Goal: Task Accomplishment & Management: Complete application form

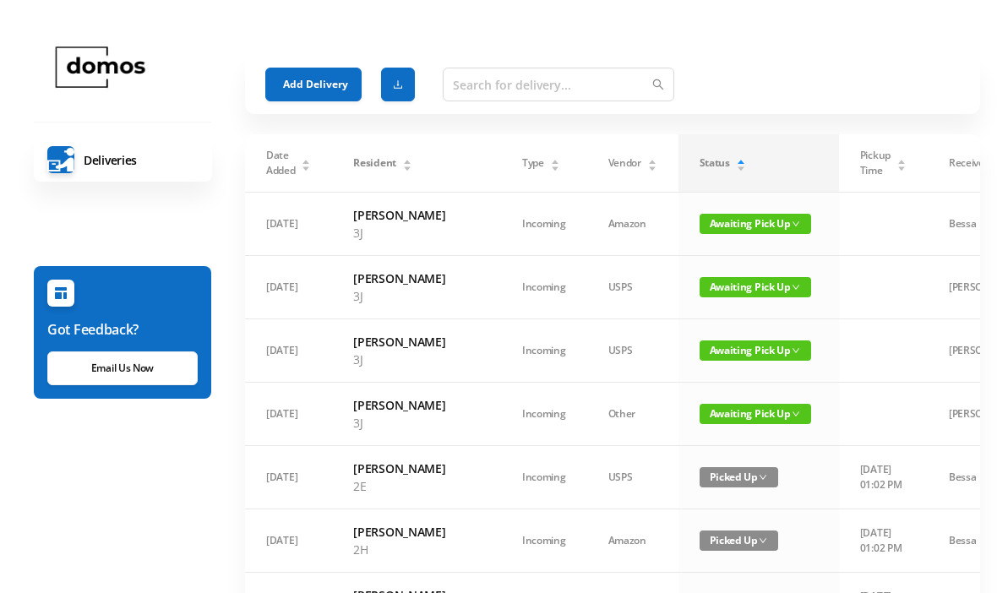
click at [319, 69] on button "Add Delivery" at bounding box center [313, 84] width 96 height 34
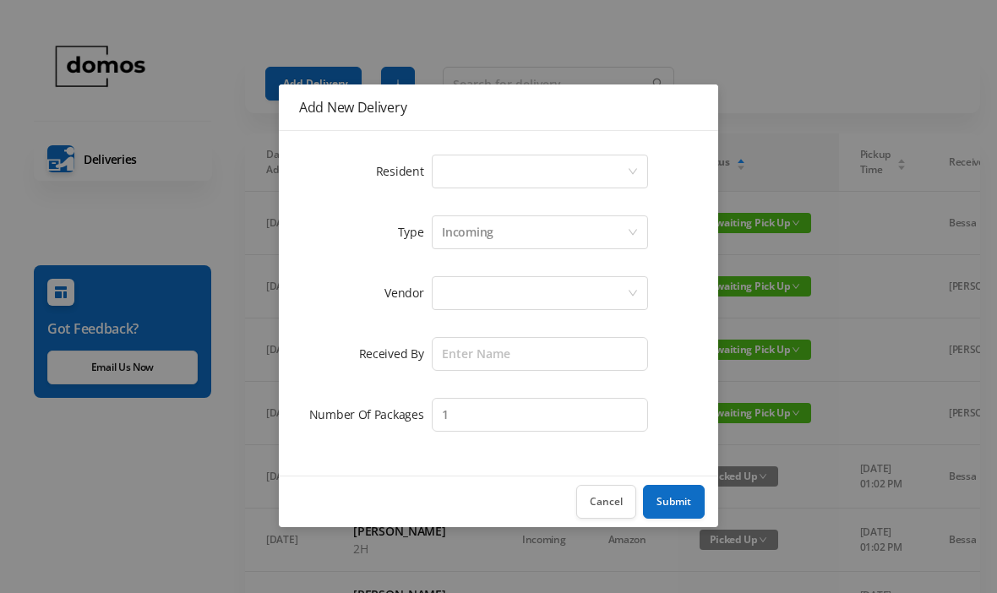
click at [529, 171] on div "Select a person" at bounding box center [534, 171] width 185 height 32
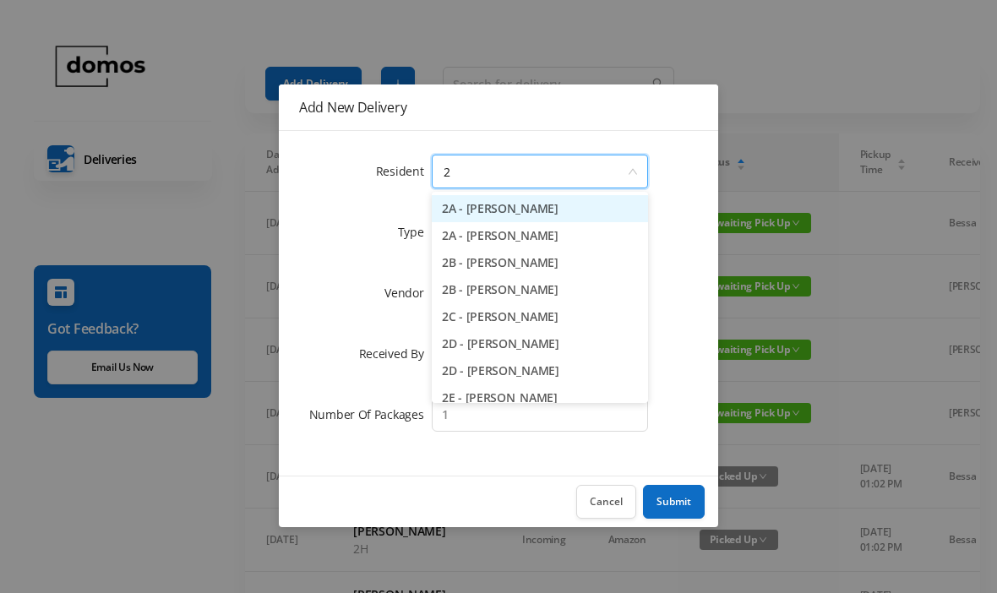
type input "2h"
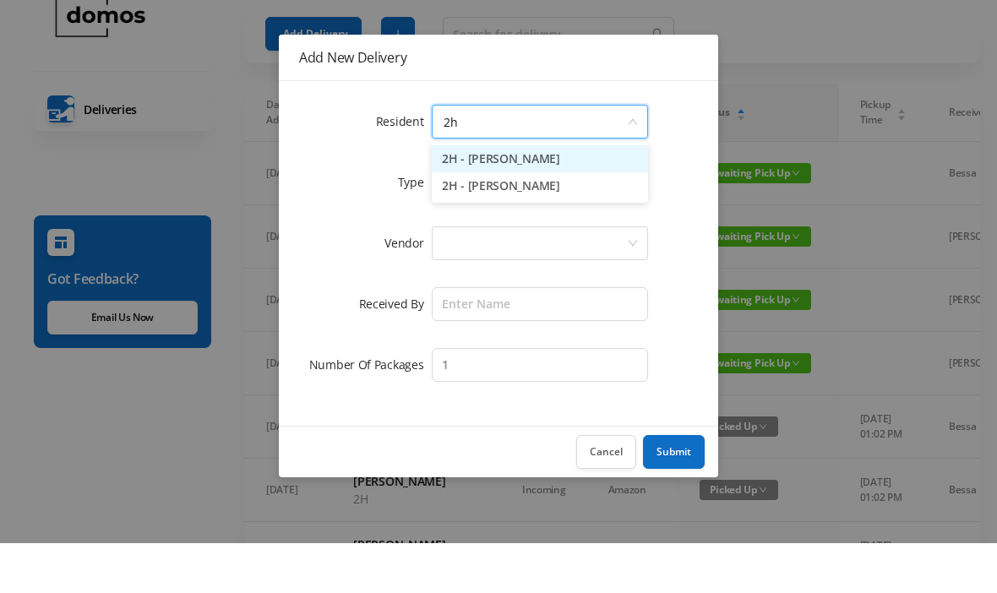
click at [576, 222] on li "2H - [PERSON_NAME]" at bounding box center [540, 235] width 216 height 27
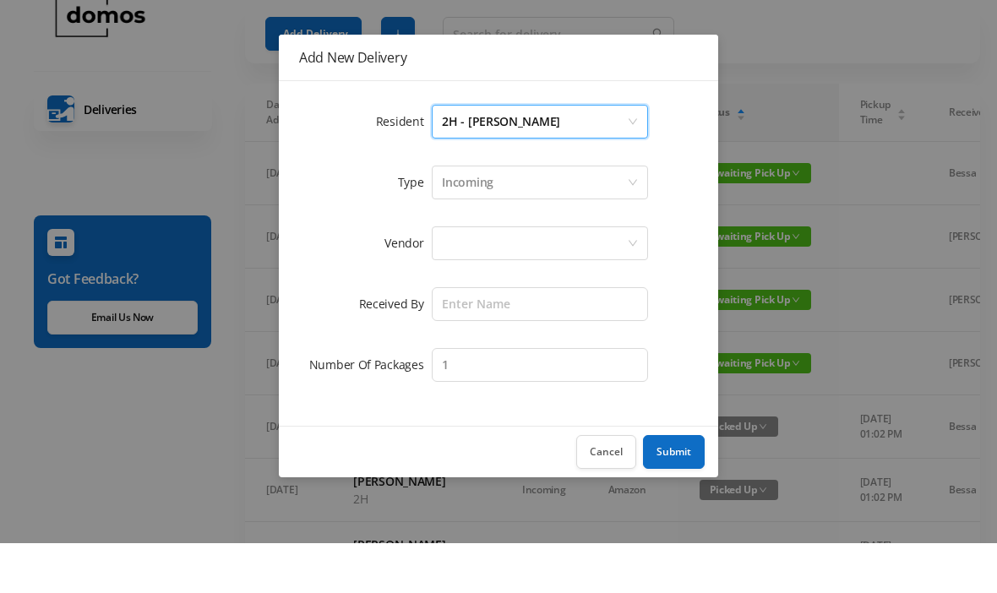
scroll to position [50, 0]
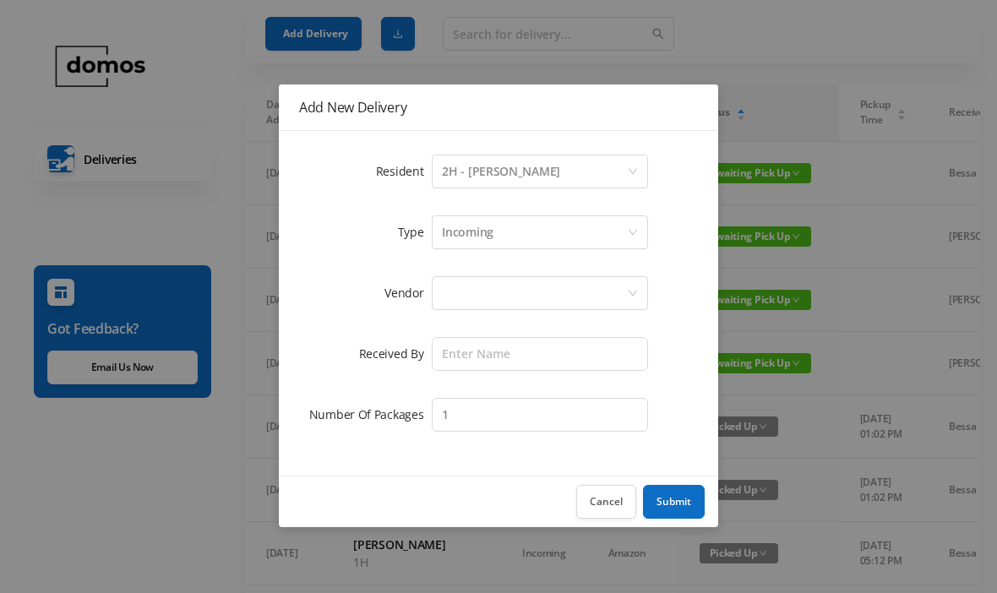
click at [544, 292] on div at bounding box center [534, 293] width 185 height 32
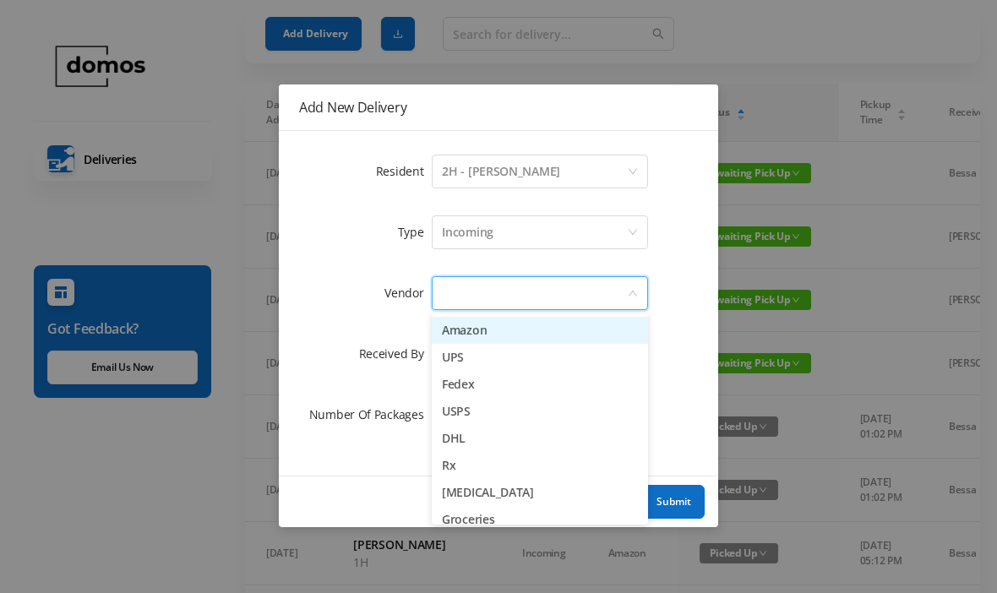
click at [491, 332] on li "Amazon" at bounding box center [540, 330] width 216 height 27
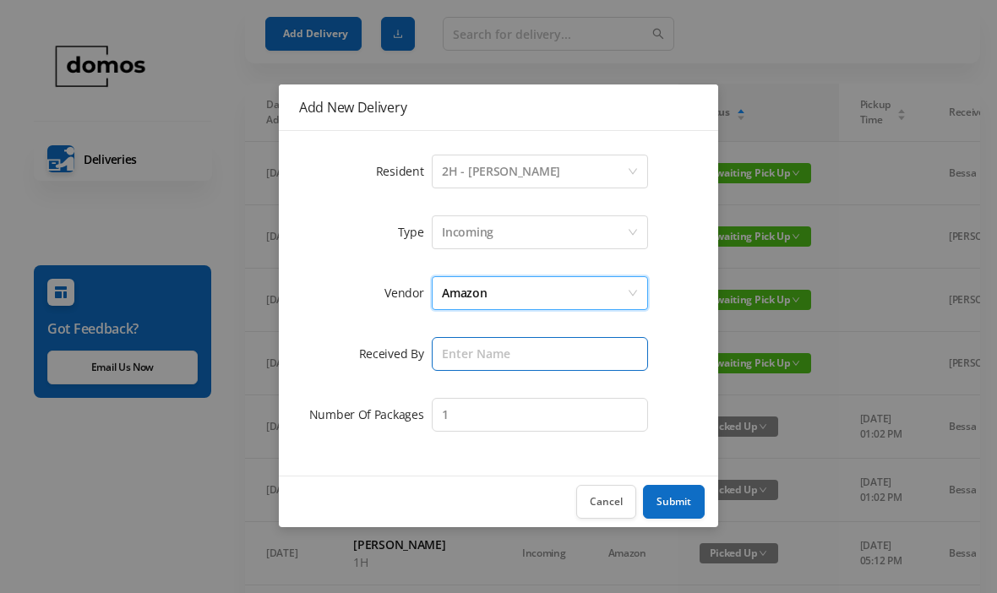
click at [530, 342] on input "text" at bounding box center [540, 354] width 216 height 34
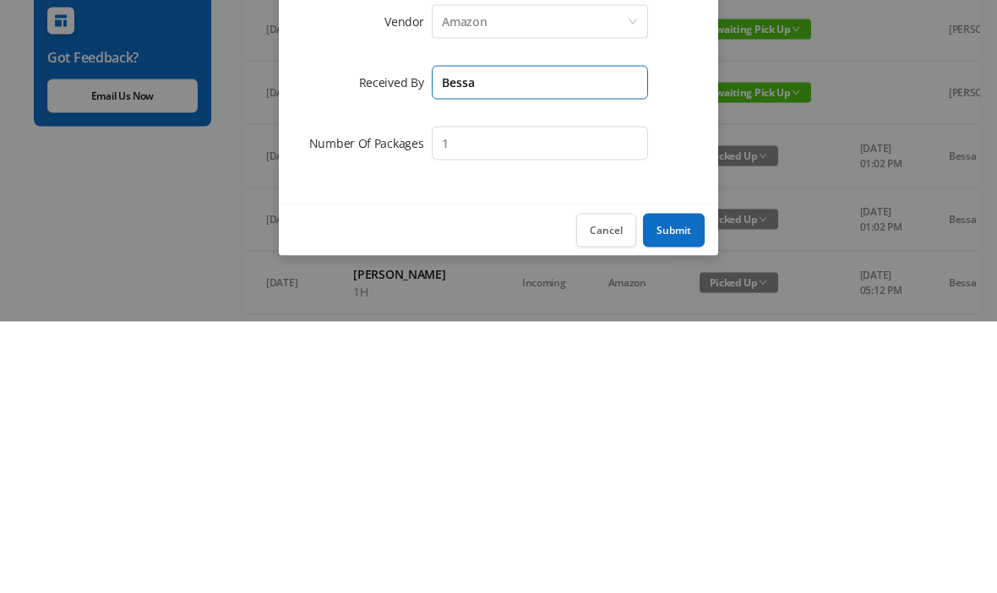
type input "Bessa"
click at [684, 485] on button "Submit" at bounding box center [674, 502] width 62 height 34
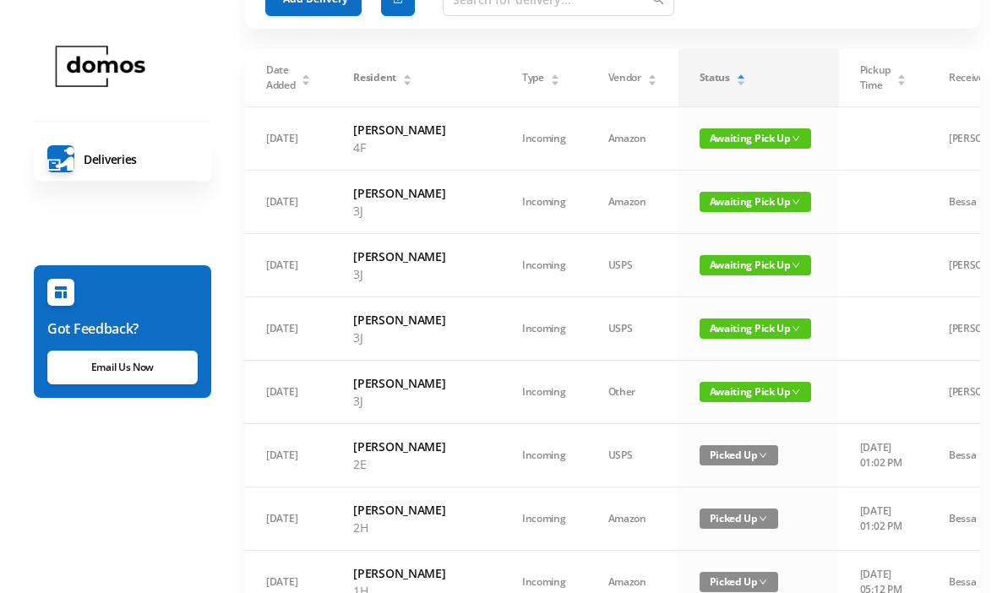
scroll to position [0, 0]
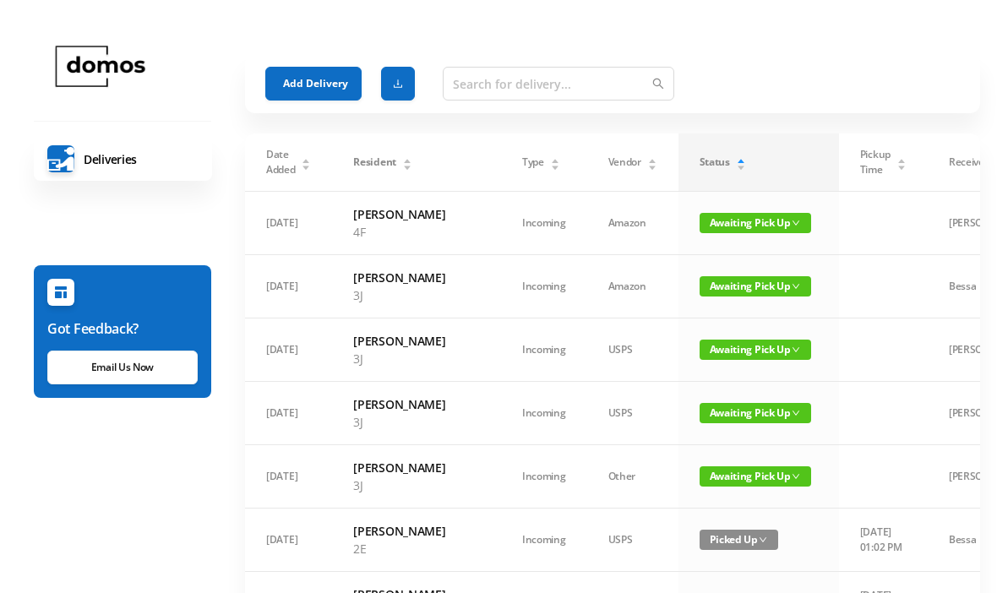
click at [327, 73] on button "Add Delivery" at bounding box center [313, 84] width 96 height 34
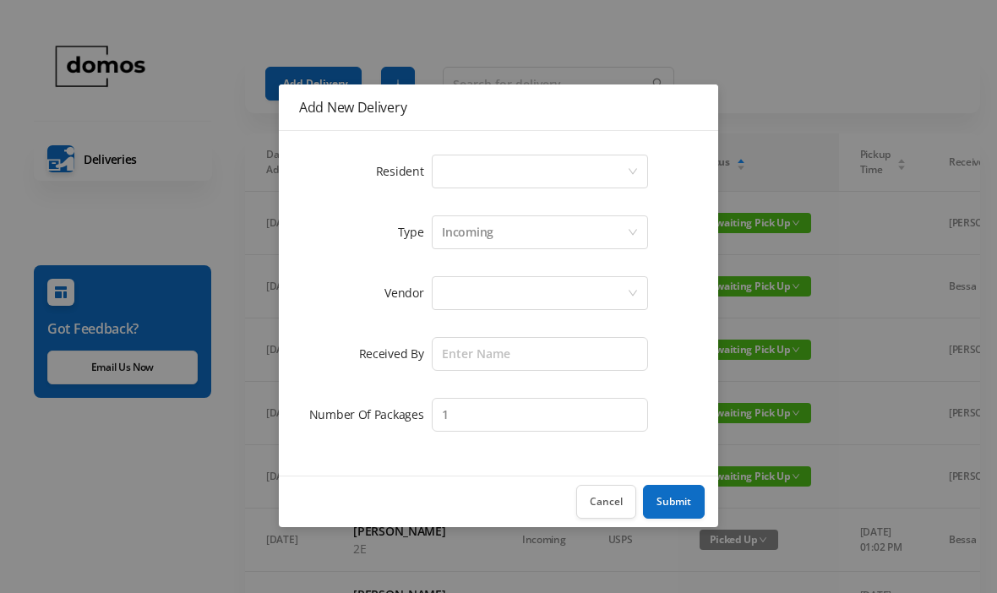
click at [536, 169] on div "Select a person" at bounding box center [534, 171] width 185 height 32
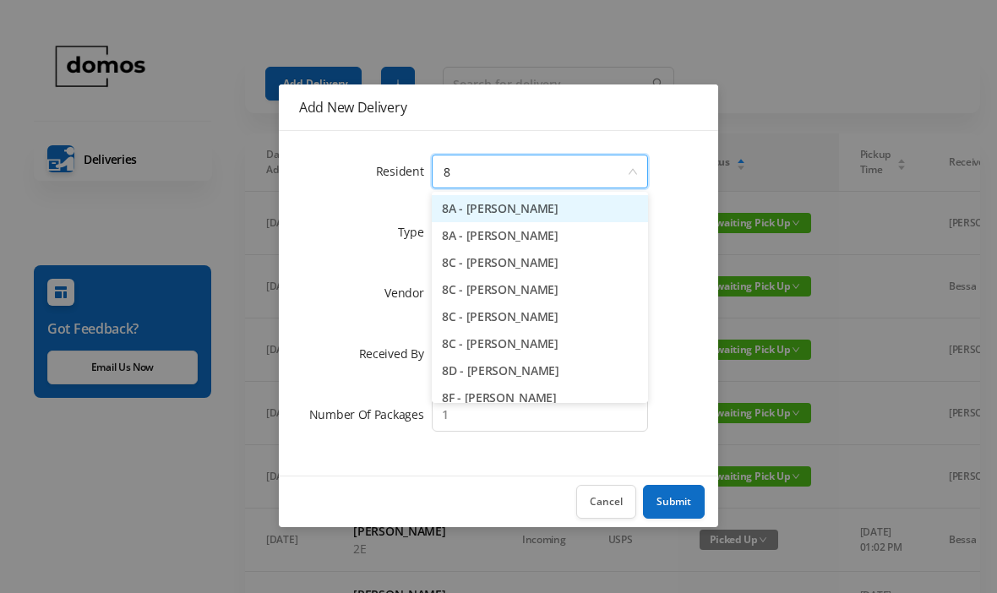
type input "8g"
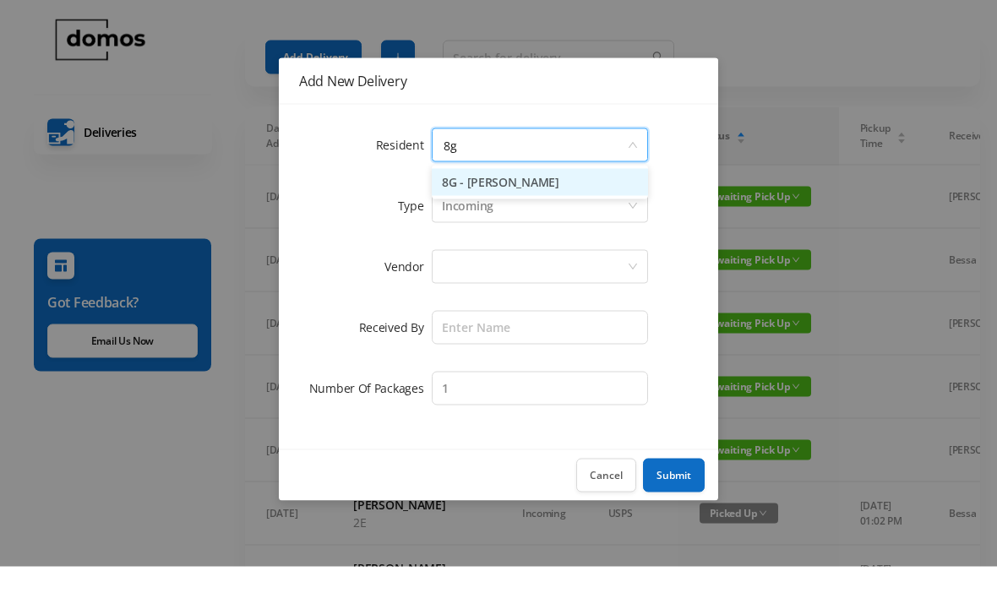
click at [556, 195] on li "8G - [PERSON_NAME]" at bounding box center [540, 208] width 216 height 27
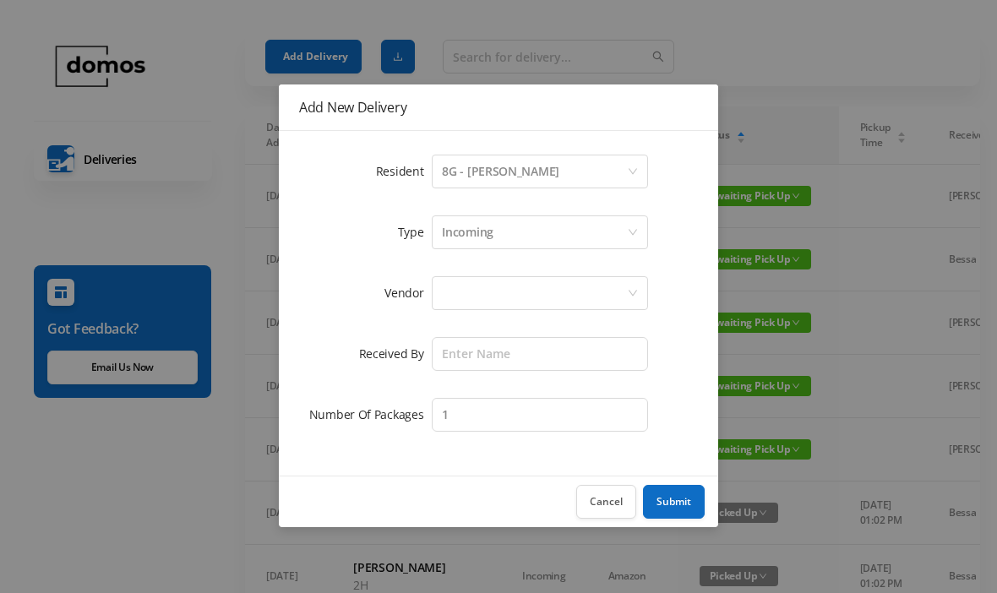
click at [554, 272] on form "Resident Select a person 8G - [PERSON_NAME] Type Incoming Vendor Received By Nu…" at bounding box center [498, 293] width 399 height 284
click at [562, 305] on div at bounding box center [534, 293] width 185 height 32
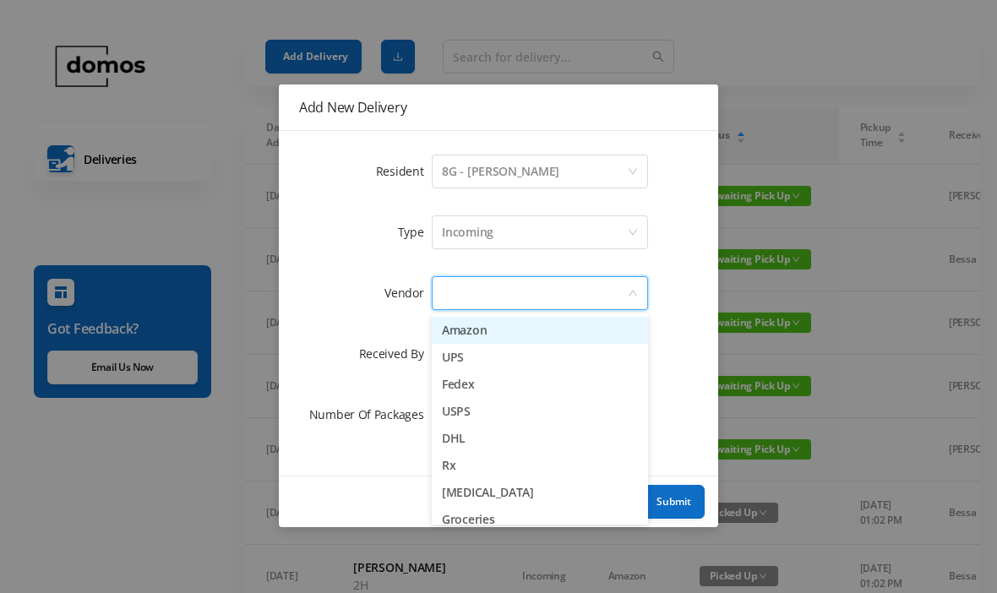
click at [526, 318] on li "Amazon" at bounding box center [540, 330] width 216 height 27
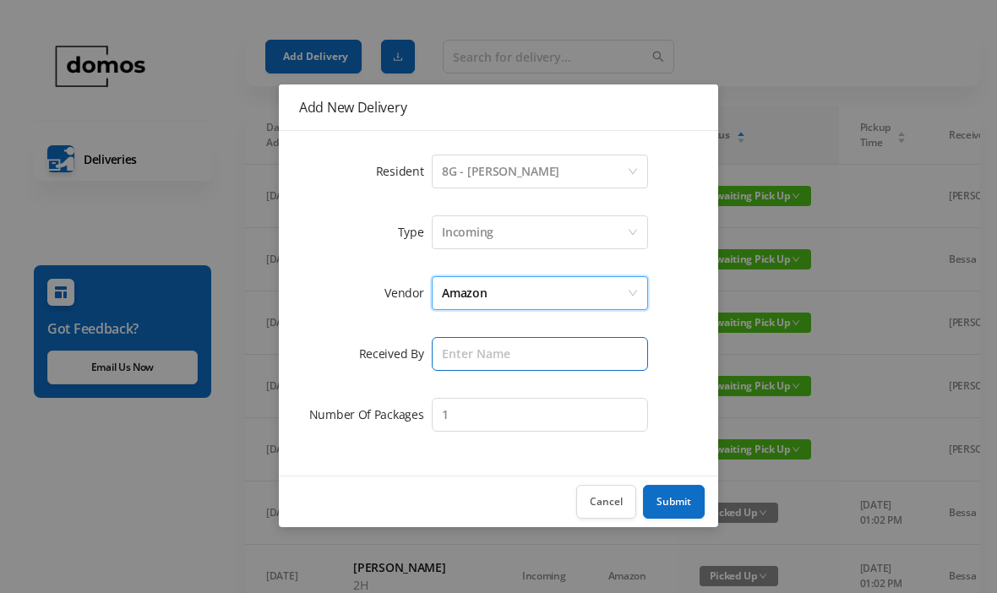
click at [536, 354] on input "text" at bounding box center [540, 354] width 216 height 34
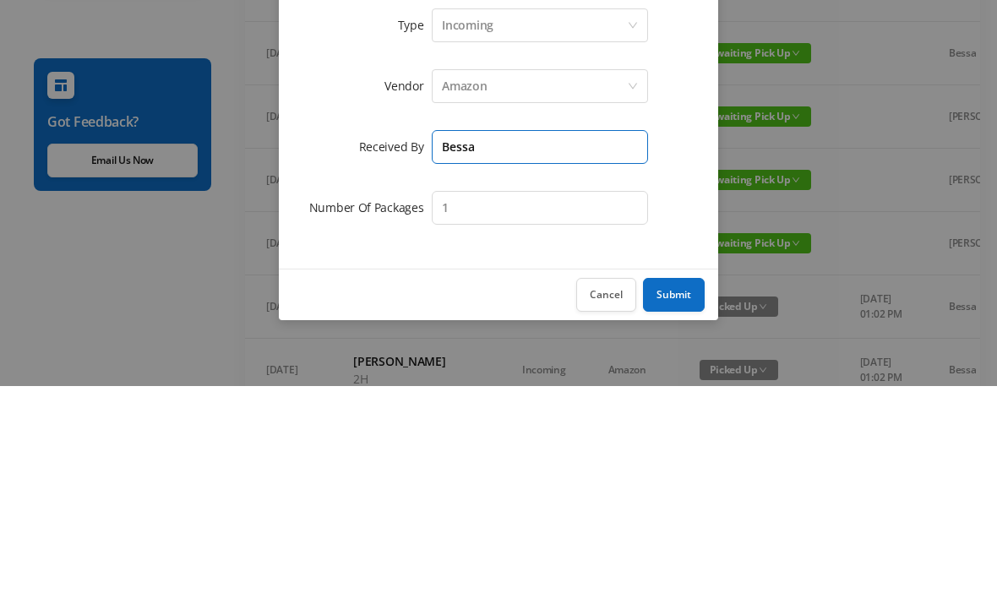
type input "Bessa"
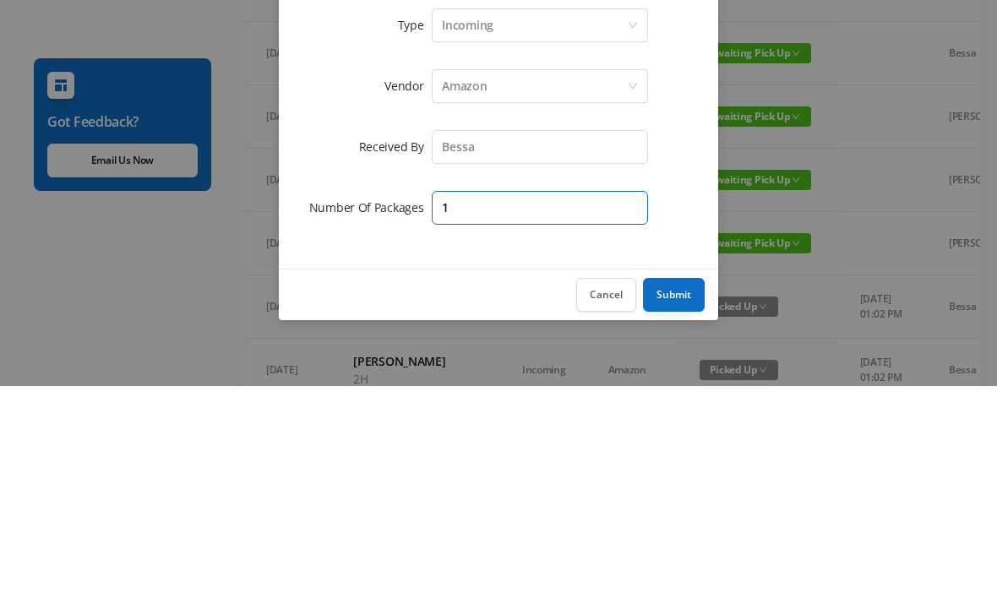
click at [553, 398] on input "1" at bounding box center [540, 415] width 216 height 34
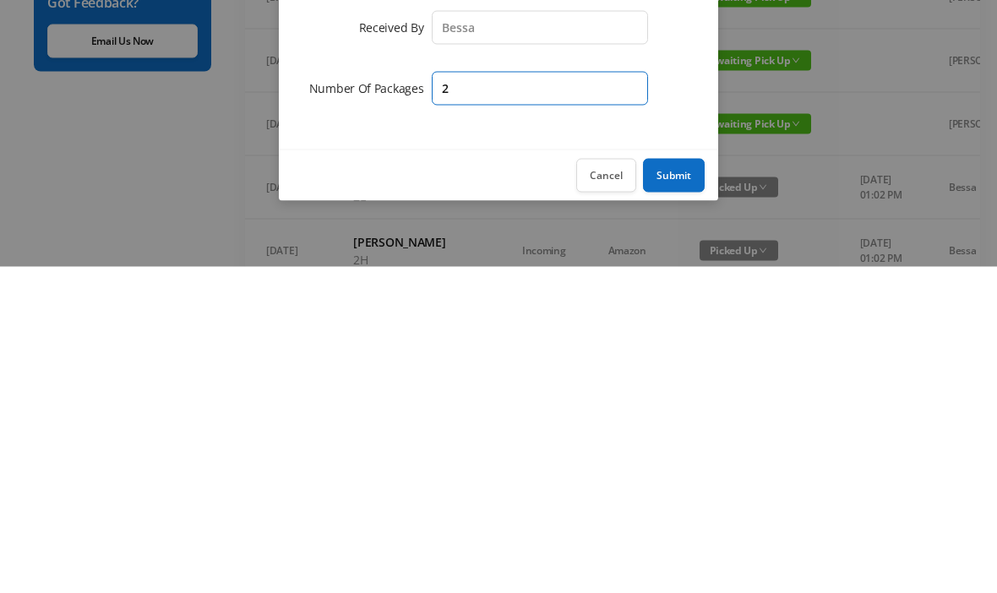
type input "2"
click at [682, 485] on button "Submit" at bounding box center [674, 502] width 62 height 34
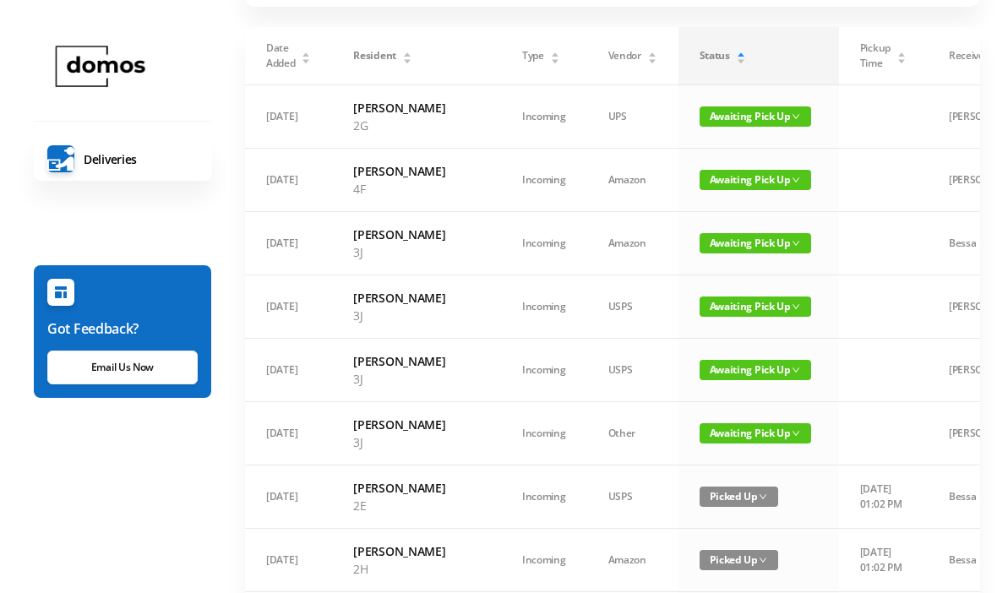
scroll to position [0, 0]
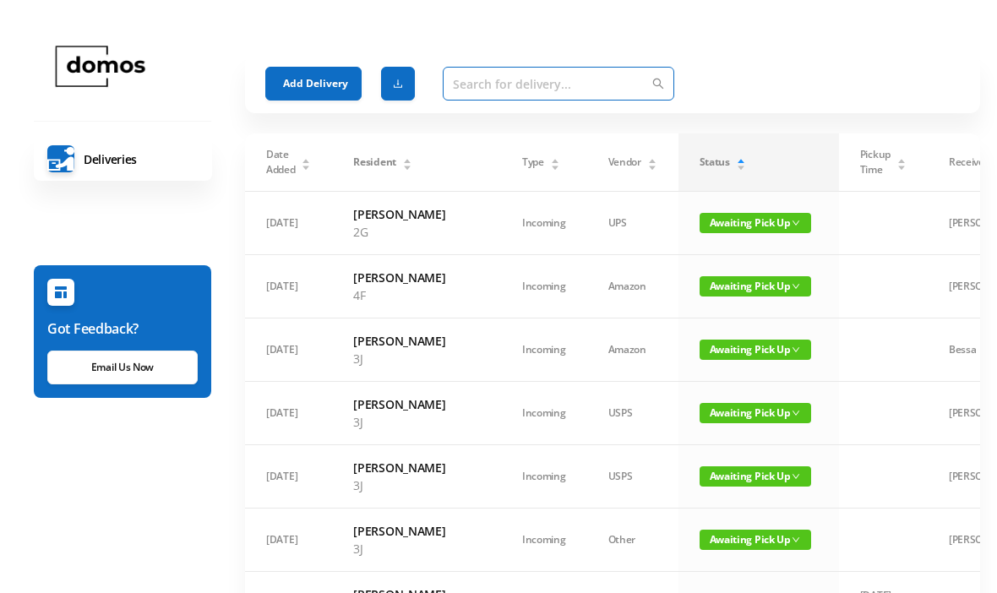
click at [517, 80] on input "text" at bounding box center [558, 84] width 231 height 34
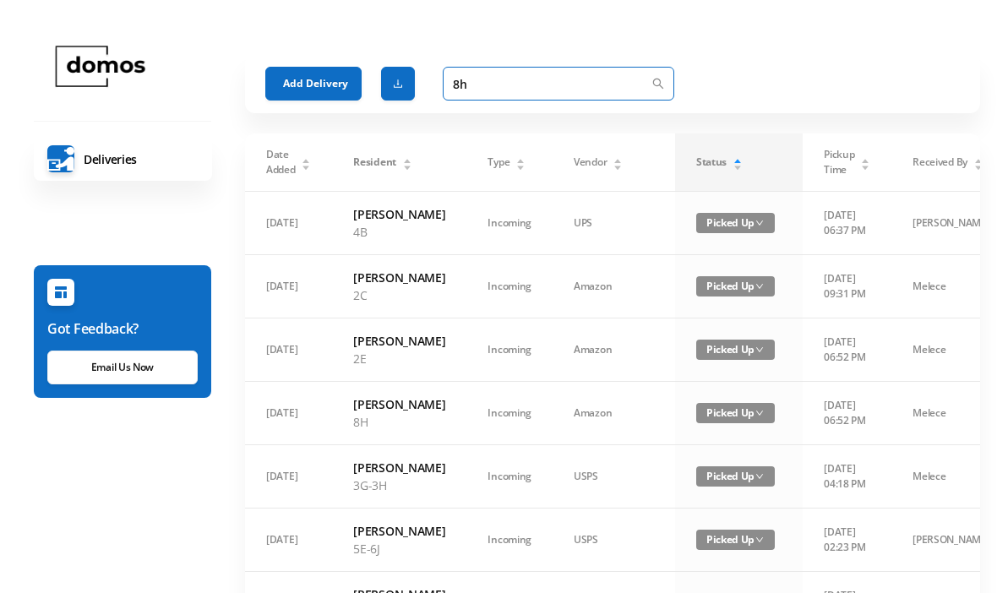
type input "8"
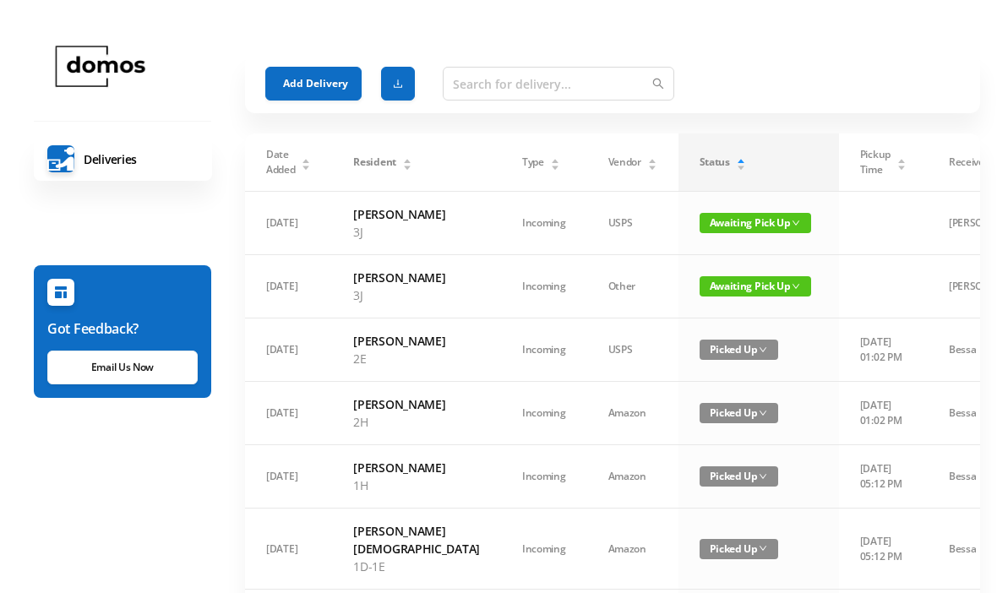
click at [313, 83] on button "Add Delivery" at bounding box center [313, 84] width 96 height 34
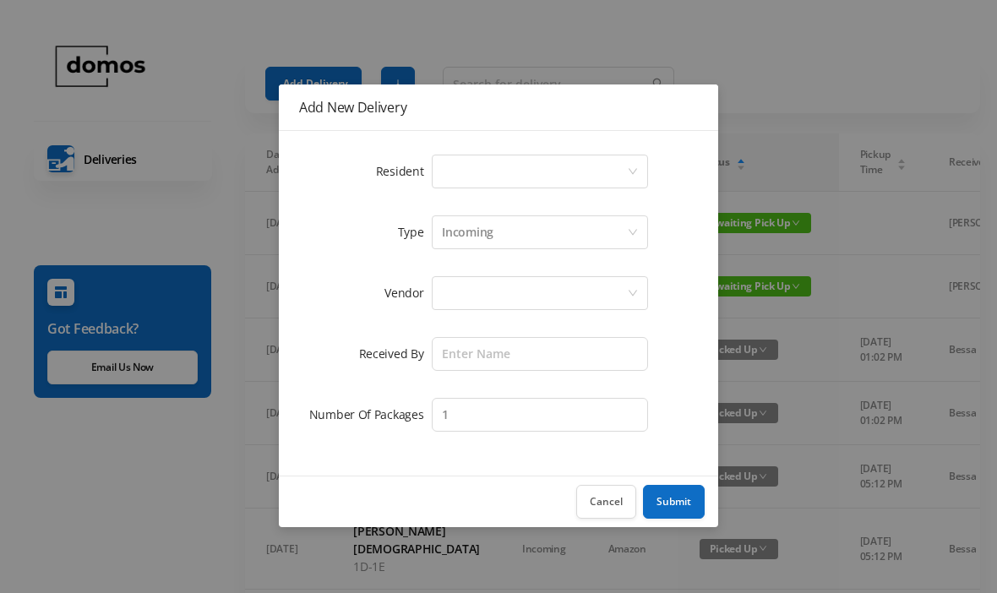
click at [516, 171] on div "Select a person" at bounding box center [534, 171] width 185 height 32
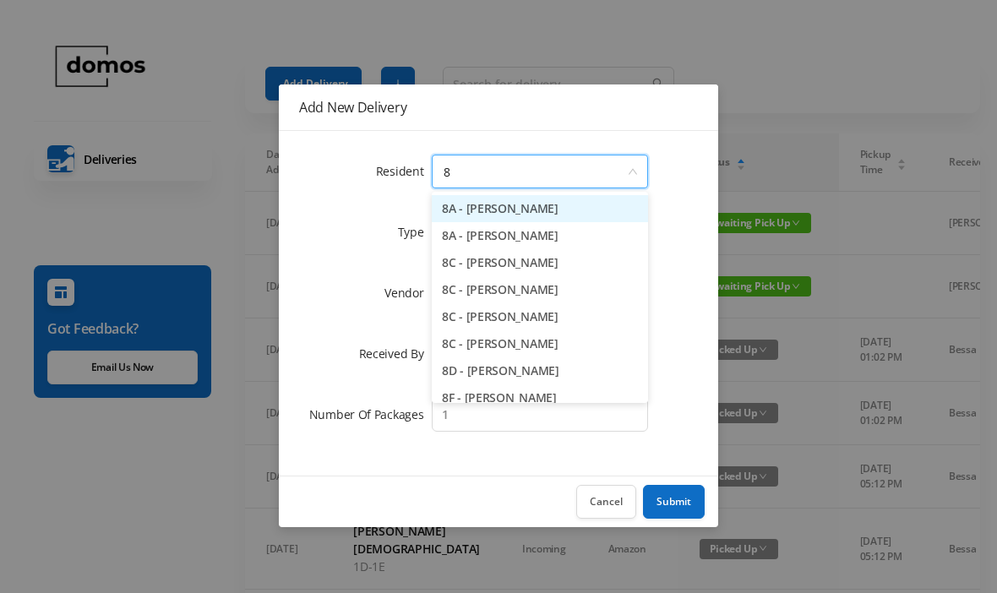
type input "8h"
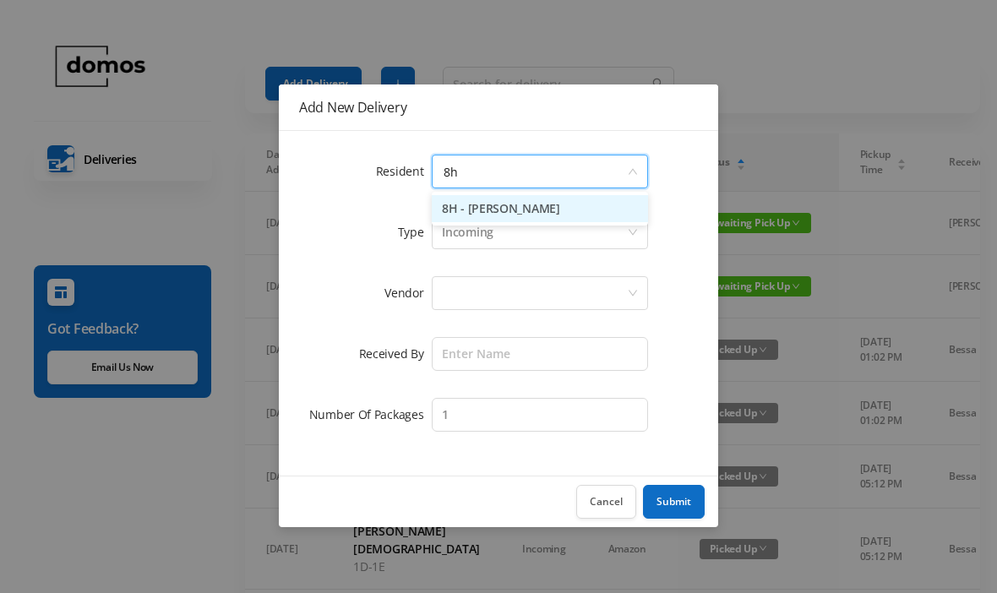
click at [556, 214] on li "8H - [PERSON_NAME]" at bounding box center [540, 208] width 216 height 27
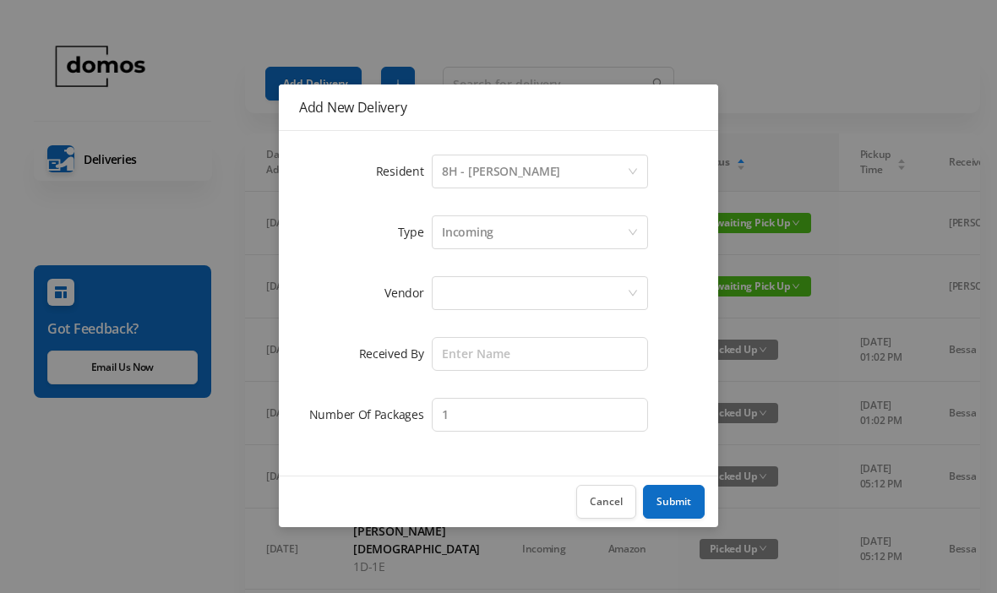
click at [553, 288] on div at bounding box center [534, 293] width 185 height 32
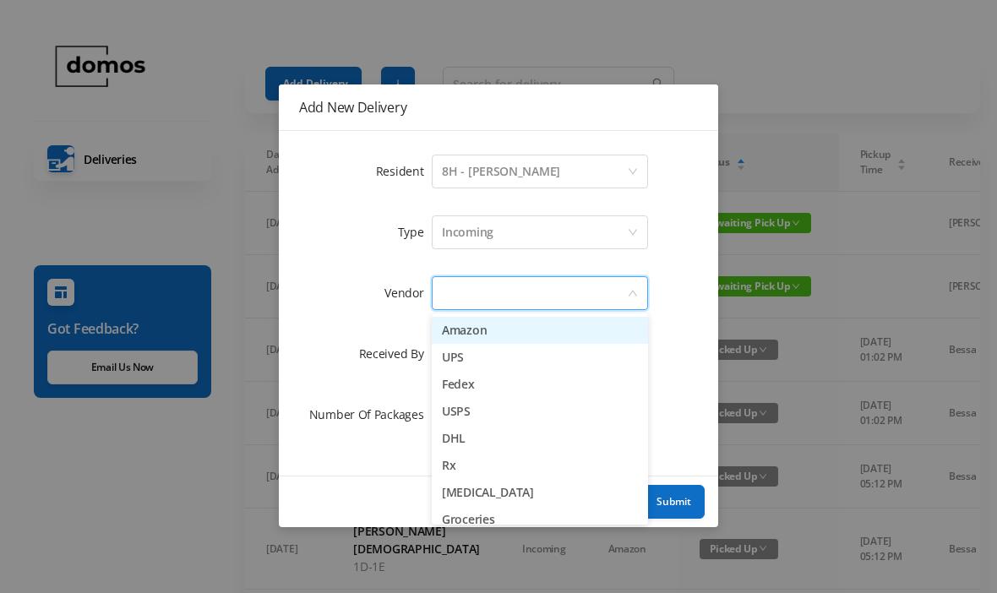
click at [511, 324] on li "Amazon" at bounding box center [540, 330] width 216 height 27
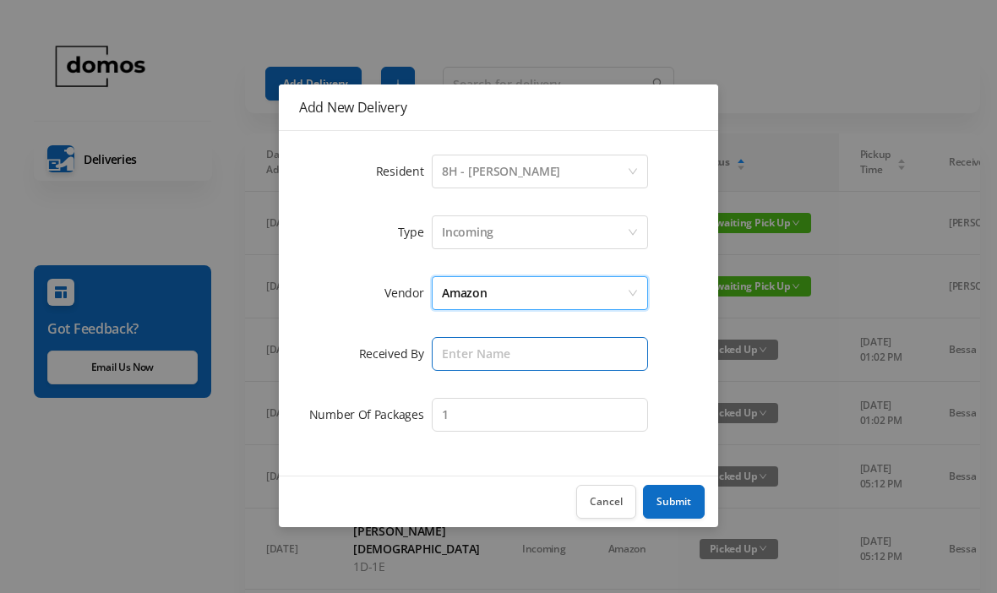
click at [564, 351] on input "text" at bounding box center [540, 354] width 216 height 34
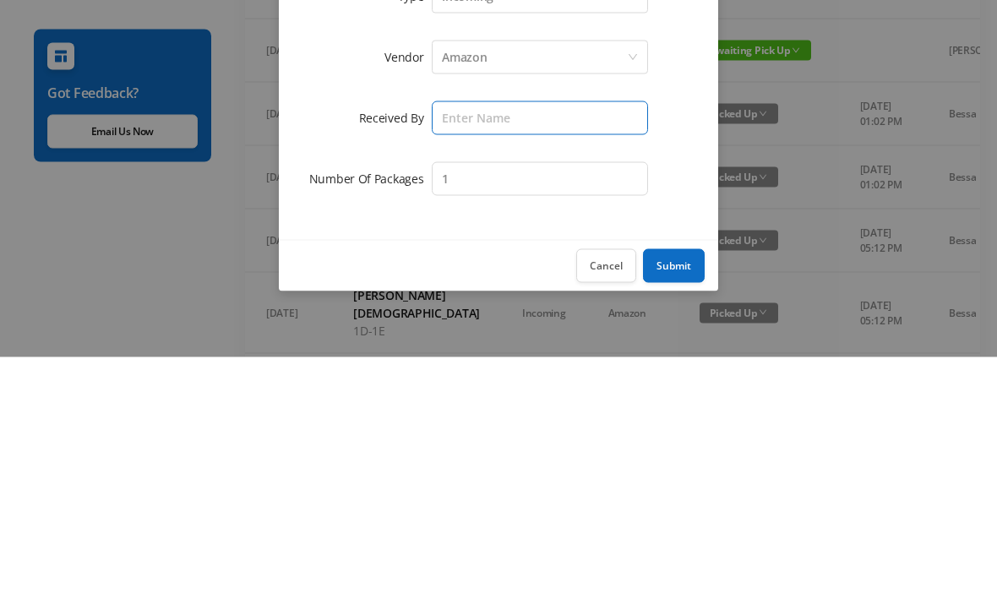
type input "N"
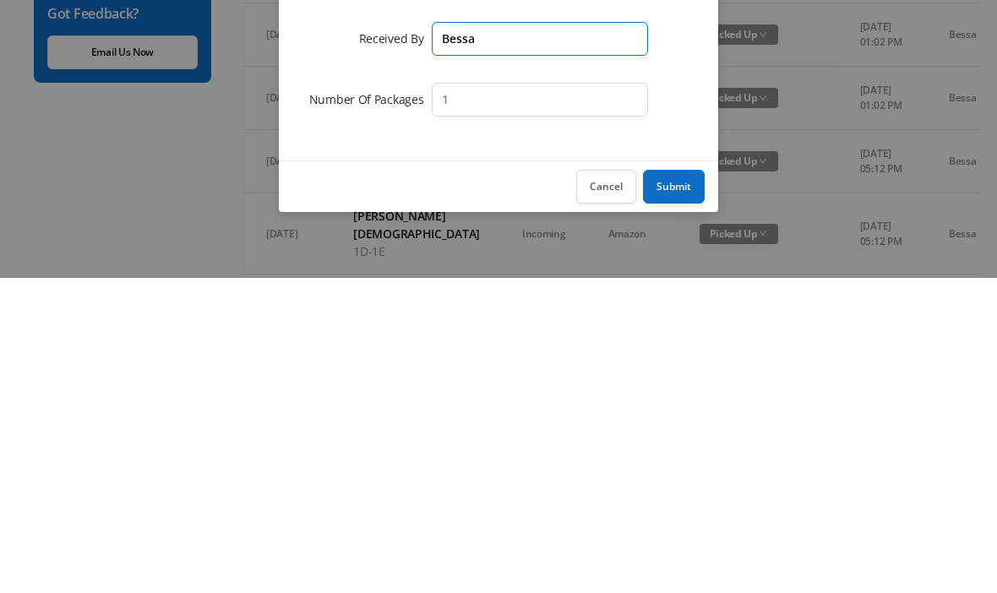
type input "Bessa"
click at [674, 485] on button "Submit" at bounding box center [674, 502] width 62 height 34
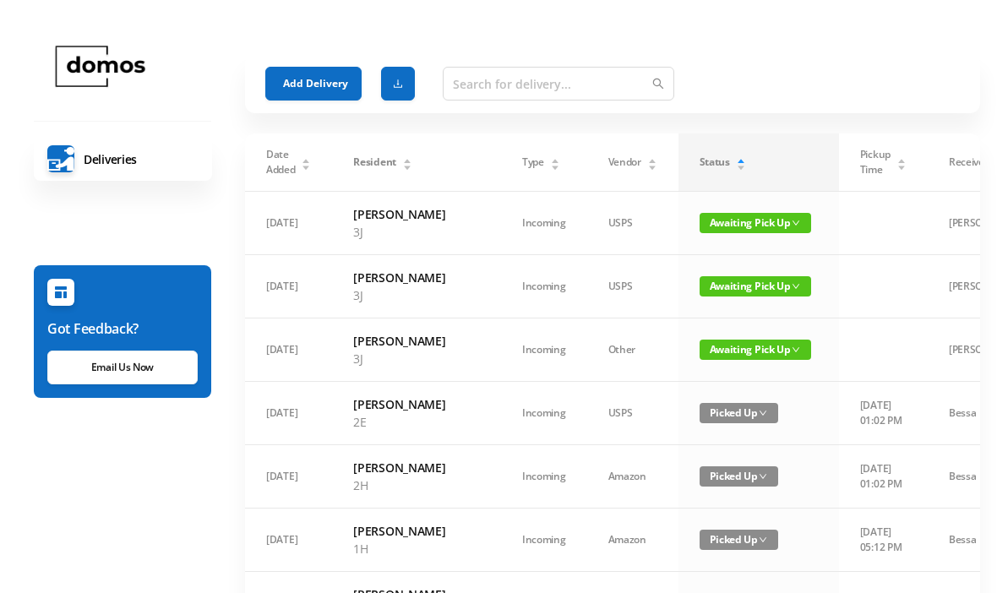
click at [314, 74] on button "Add Delivery" at bounding box center [313, 84] width 96 height 34
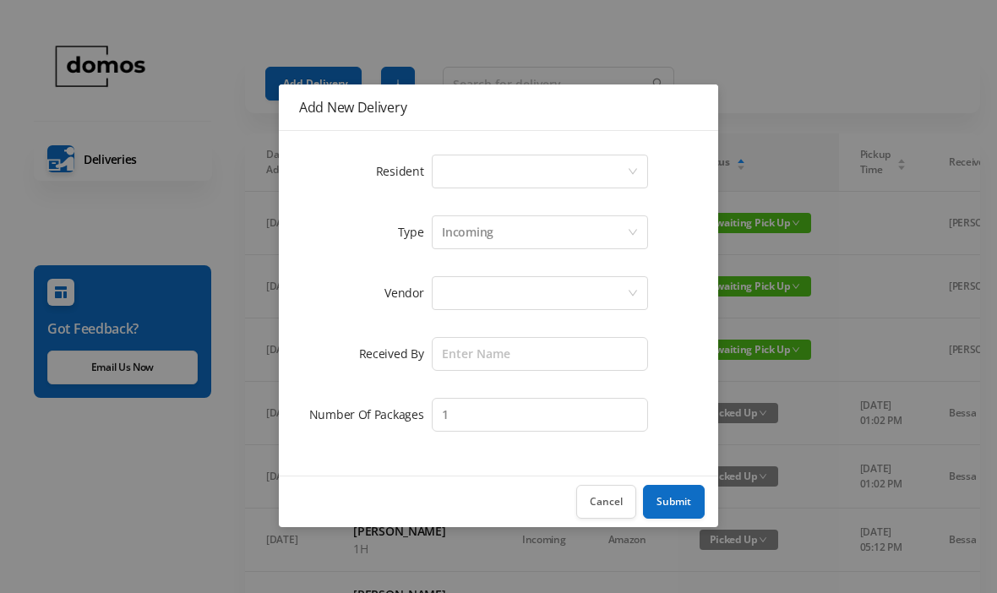
click at [478, 172] on div "Select a person" at bounding box center [534, 171] width 185 height 32
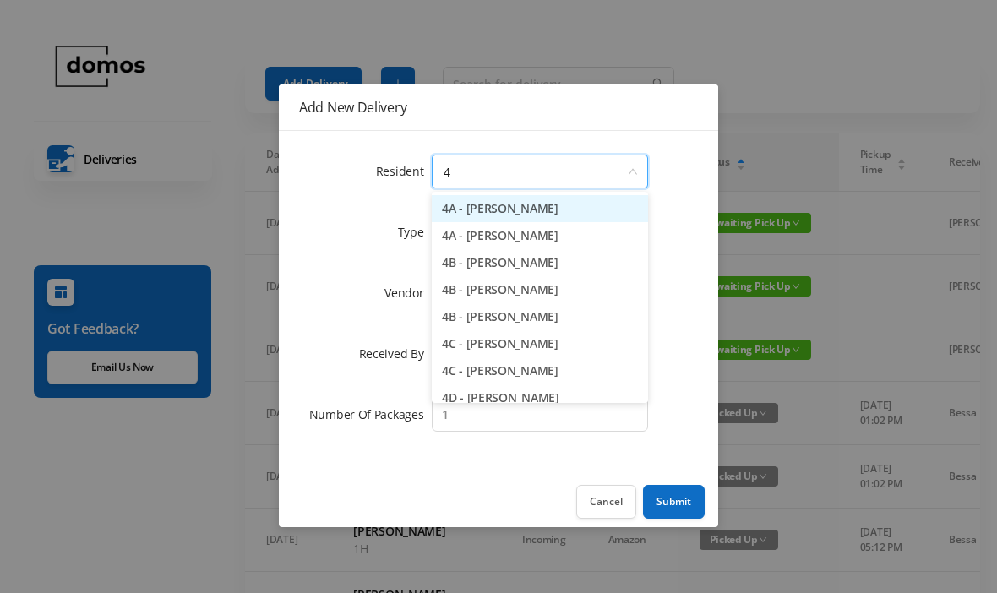
type input "4c"
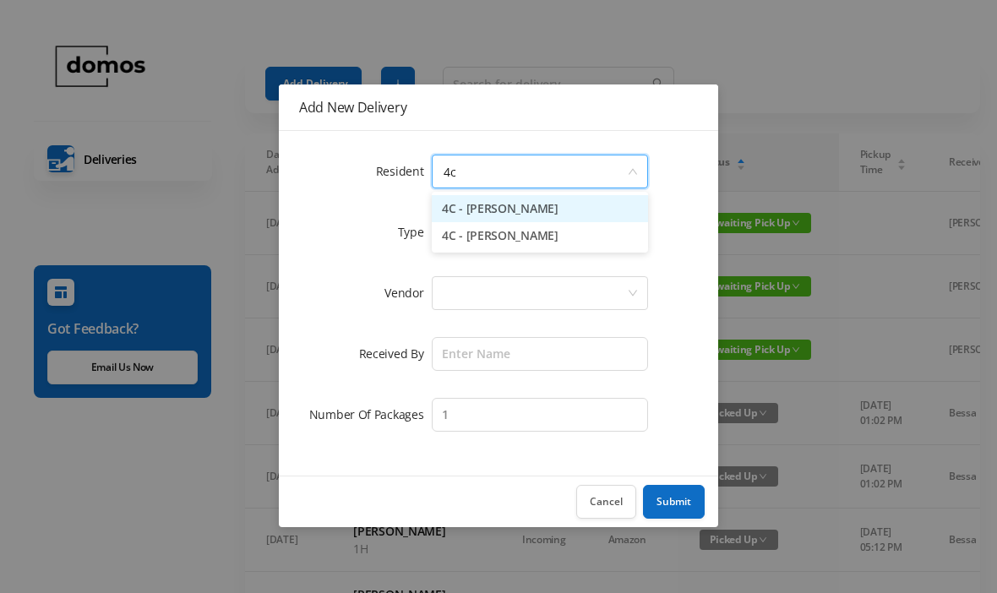
click at [531, 211] on li "4C - [PERSON_NAME]" at bounding box center [540, 208] width 216 height 27
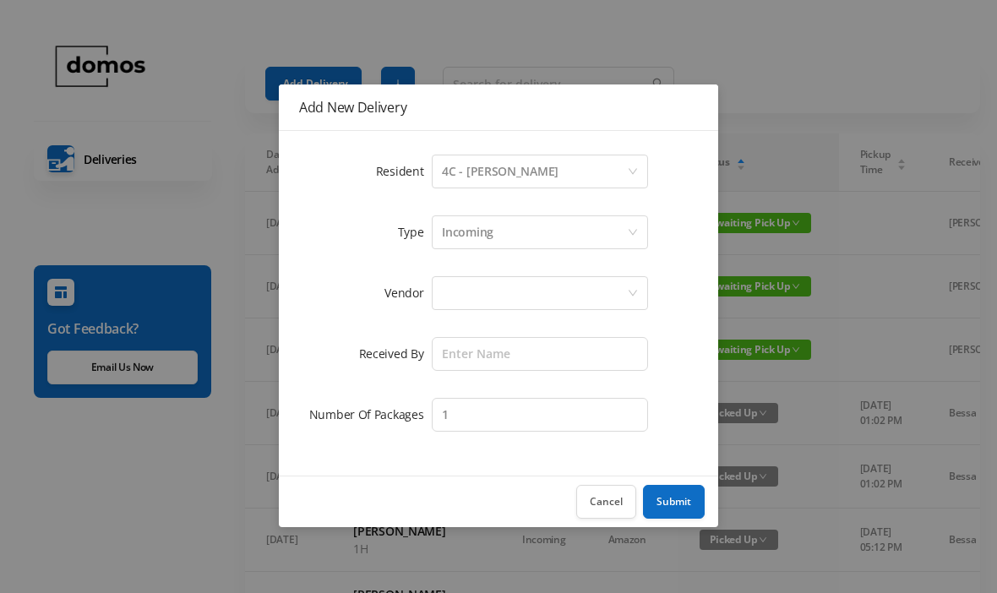
click at [527, 297] on div at bounding box center [534, 293] width 185 height 32
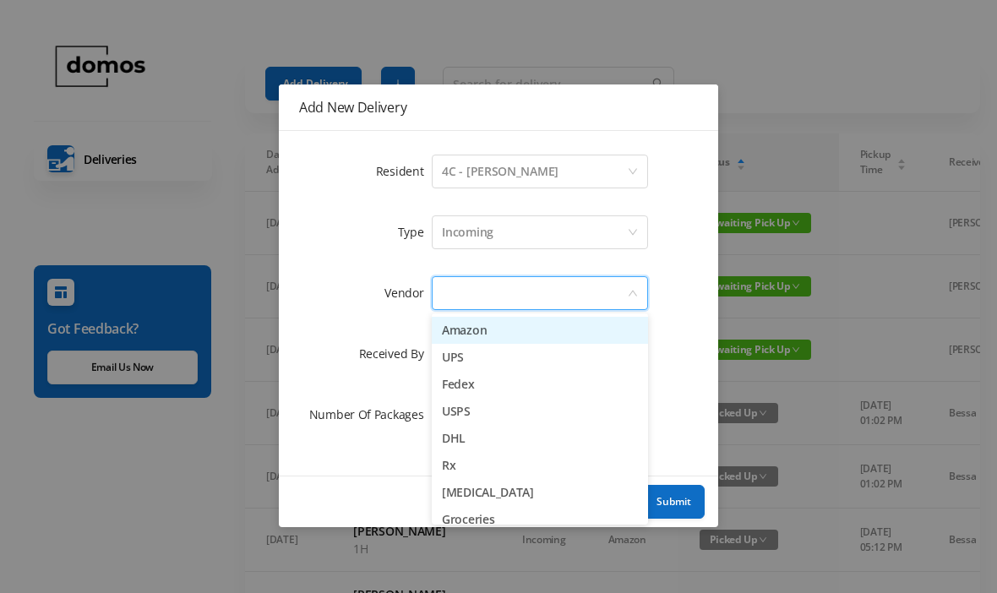
click at [502, 335] on li "Amazon" at bounding box center [540, 330] width 216 height 27
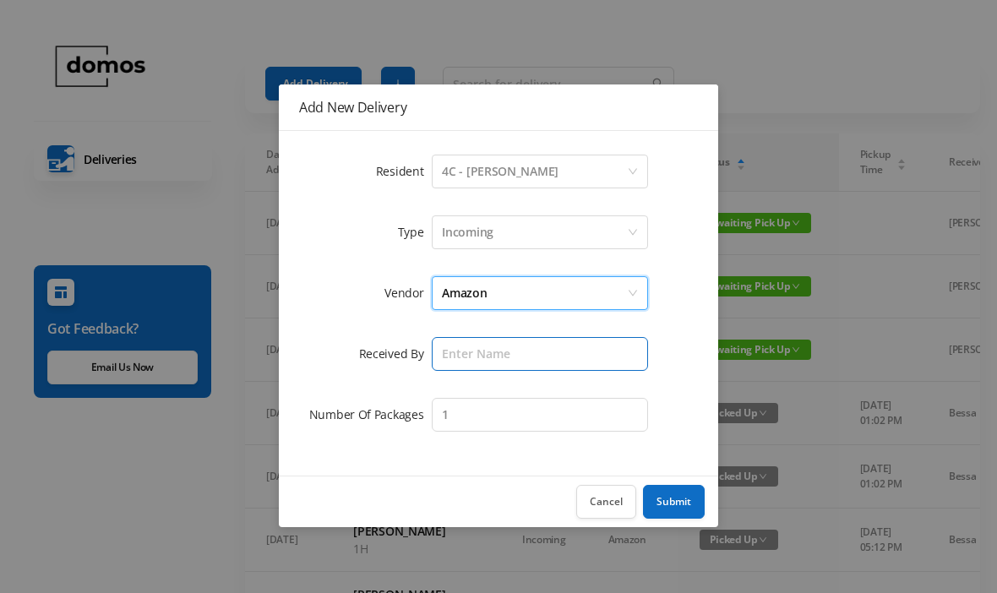
click at [534, 360] on input "text" at bounding box center [540, 354] width 216 height 34
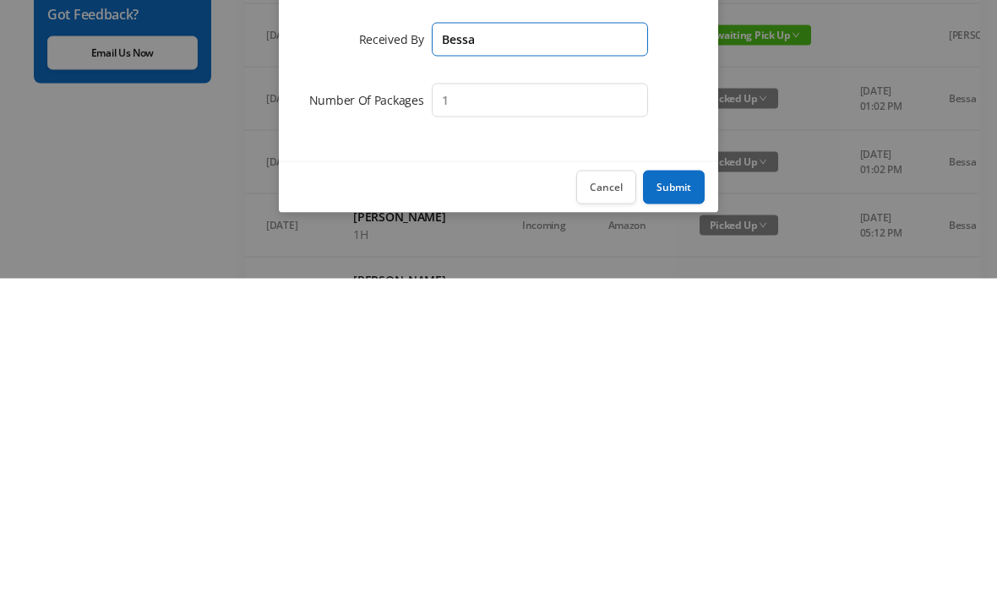
type input "Bessa"
click at [672, 485] on button "Submit" at bounding box center [674, 502] width 62 height 34
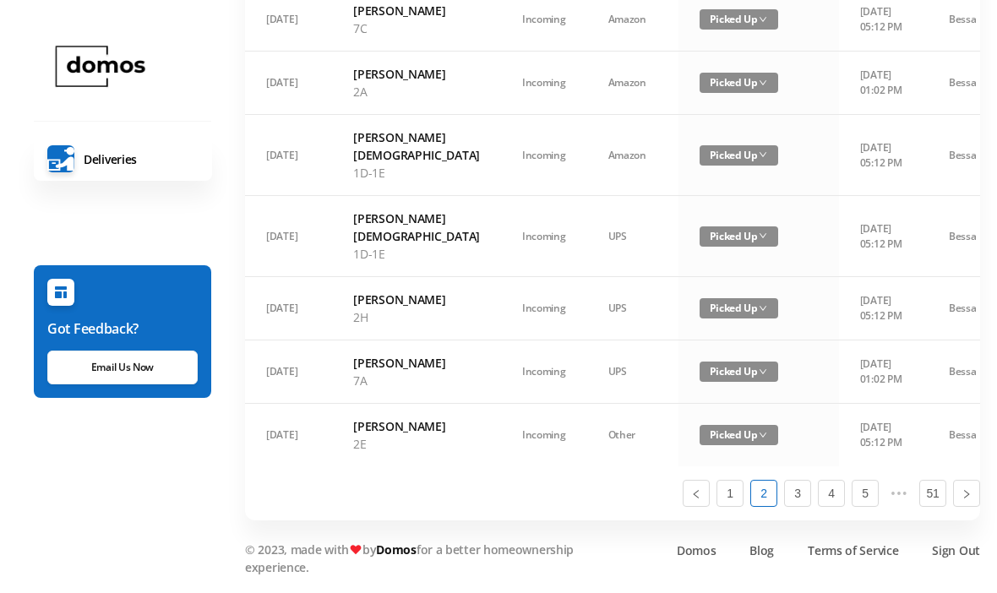
scroll to position [1271, 0]
click at [741, 506] on link "1" at bounding box center [729, 493] width 25 height 25
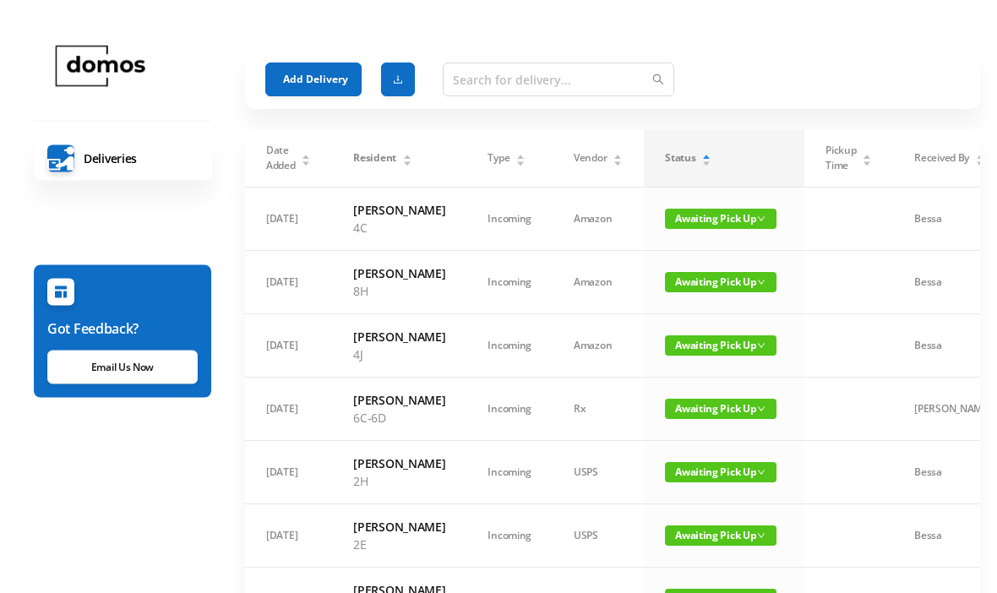
scroll to position [0, 0]
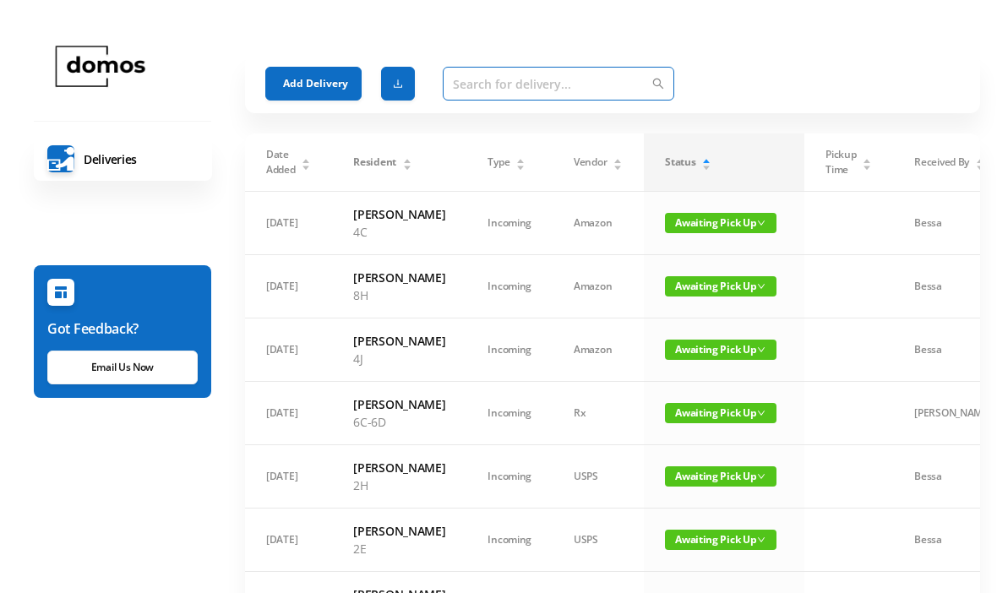
click at [538, 82] on input "text" at bounding box center [558, 84] width 231 height 34
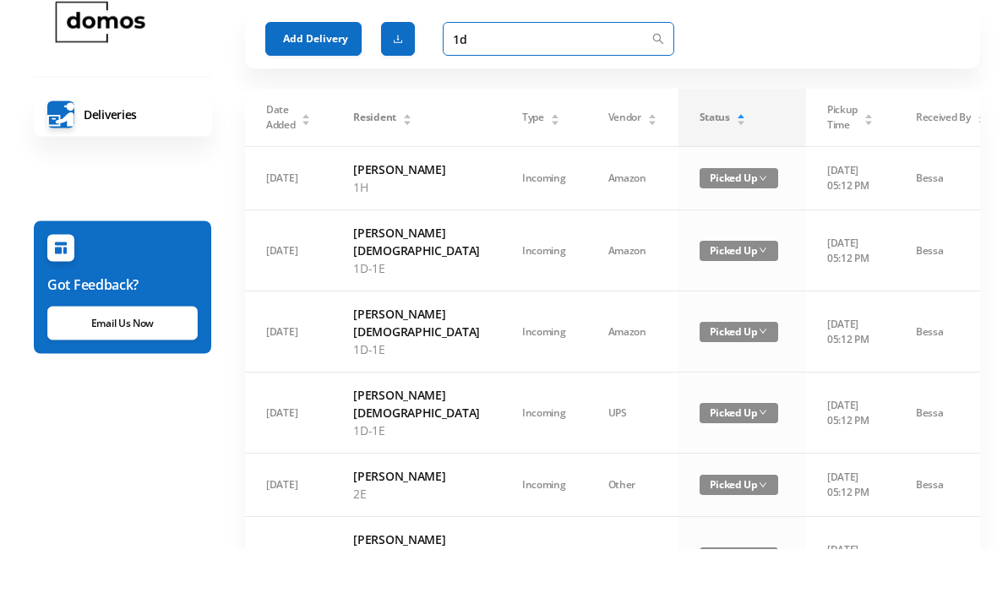
type input "1"
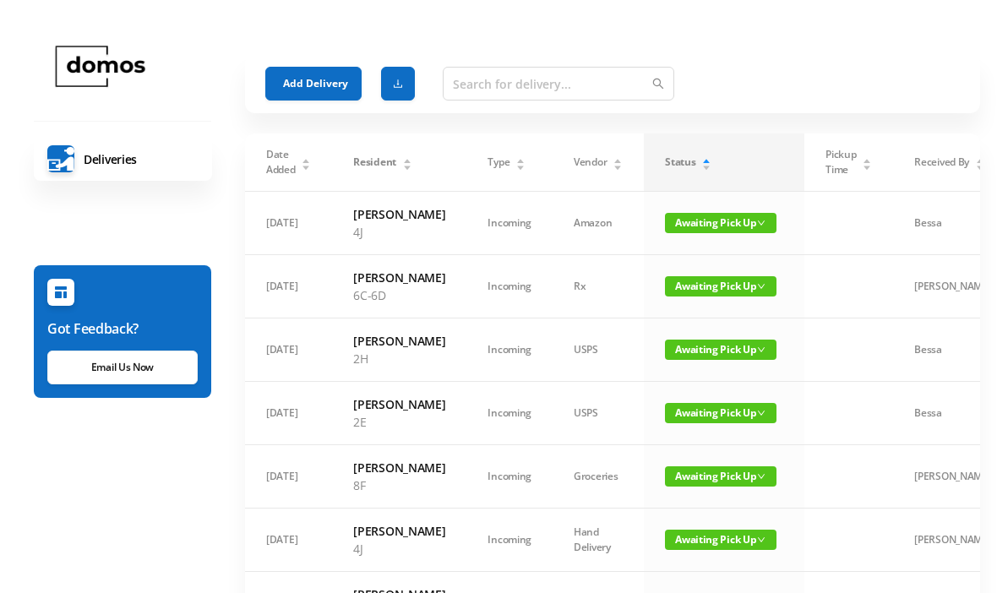
click at [325, 72] on button "Add Delivery" at bounding box center [313, 84] width 96 height 34
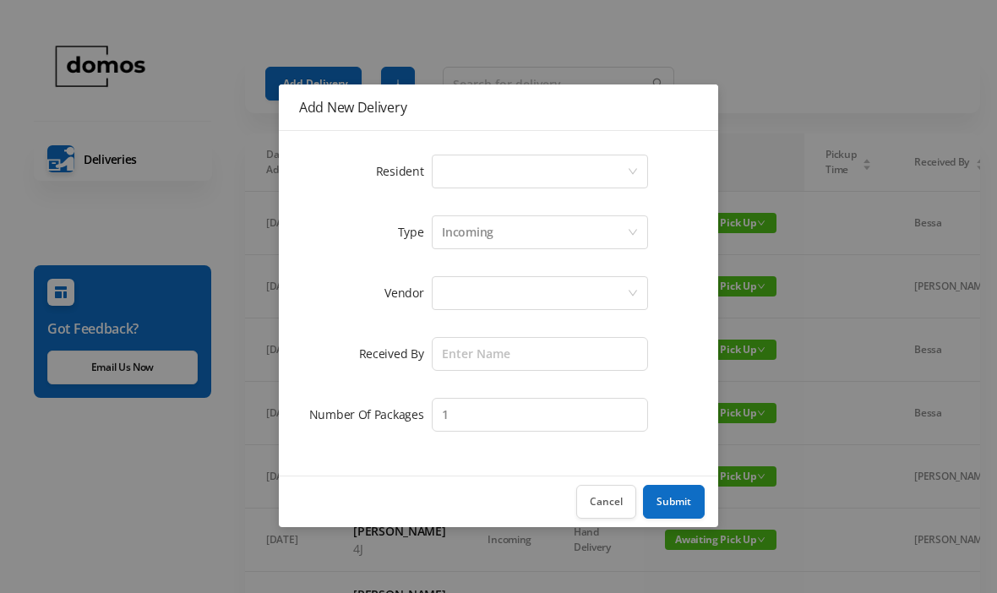
click at [505, 172] on div "Select a person" at bounding box center [534, 171] width 185 height 32
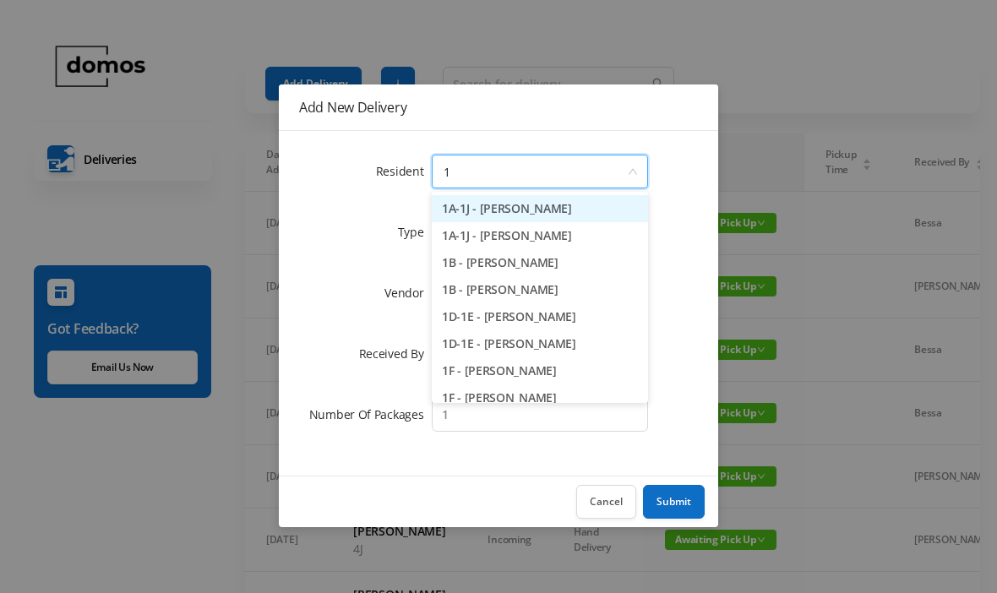
type input "1d"
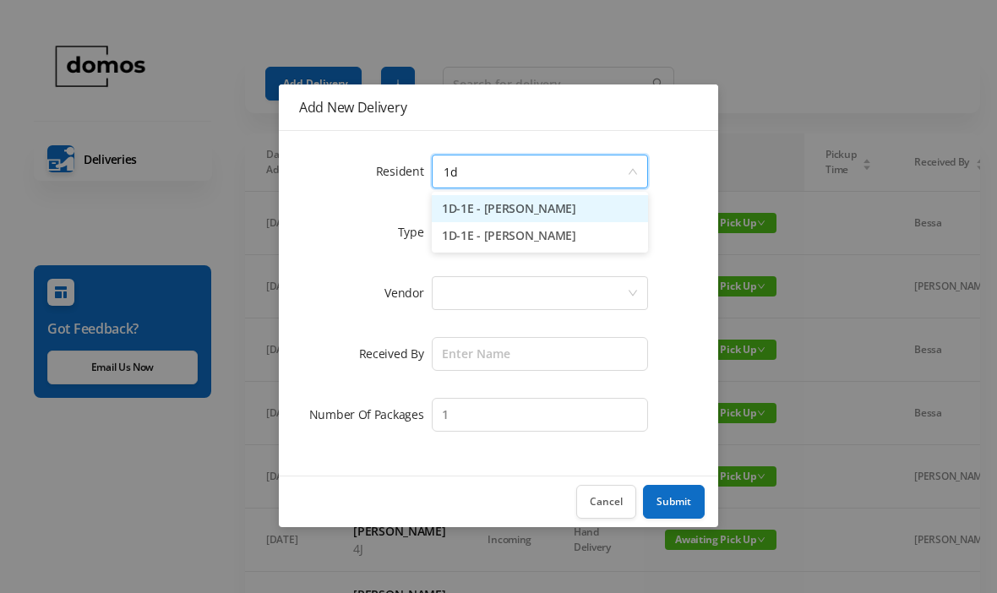
click at [515, 206] on li "1D-1E - [PERSON_NAME]" at bounding box center [540, 208] width 216 height 27
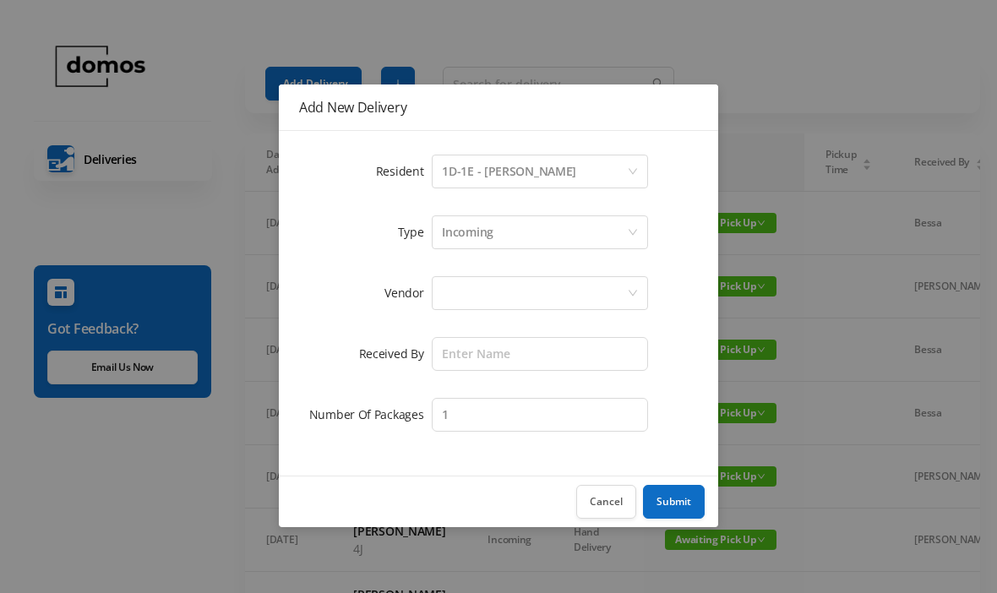
click at [512, 287] on div at bounding box center [534, 293] width 185 height 32
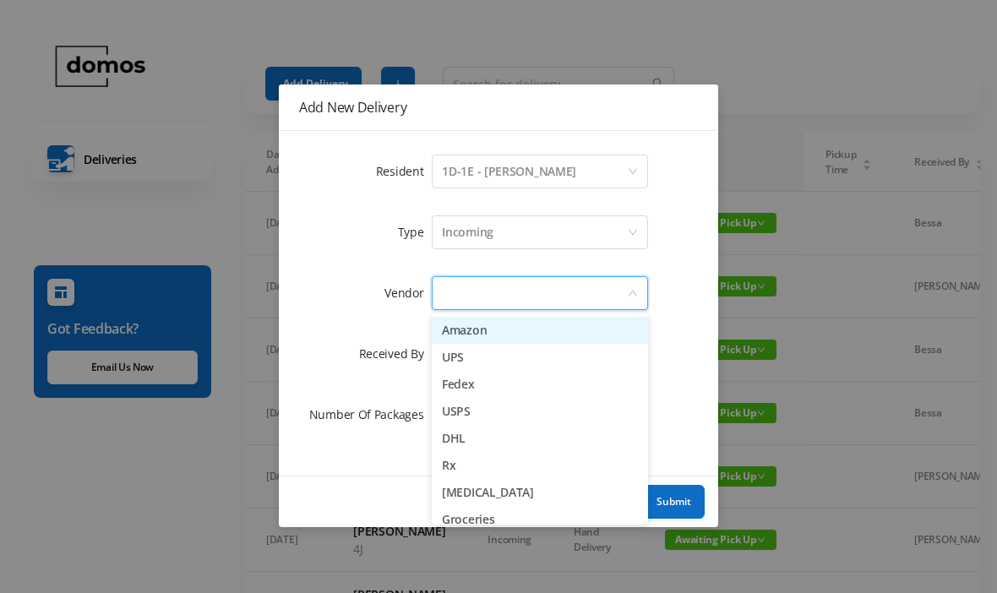
click at [491, 324] on li "Amazon" at bounding box center [540, 330] width 216 height 27
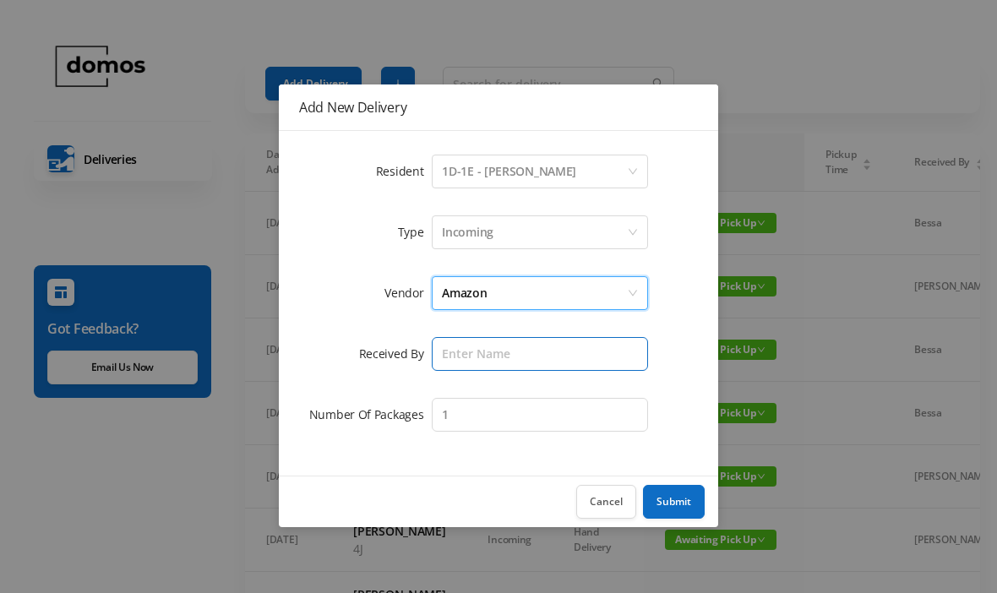
click at [527, 347] on input "text" at bounding box center [540, 354] width 216 height 34
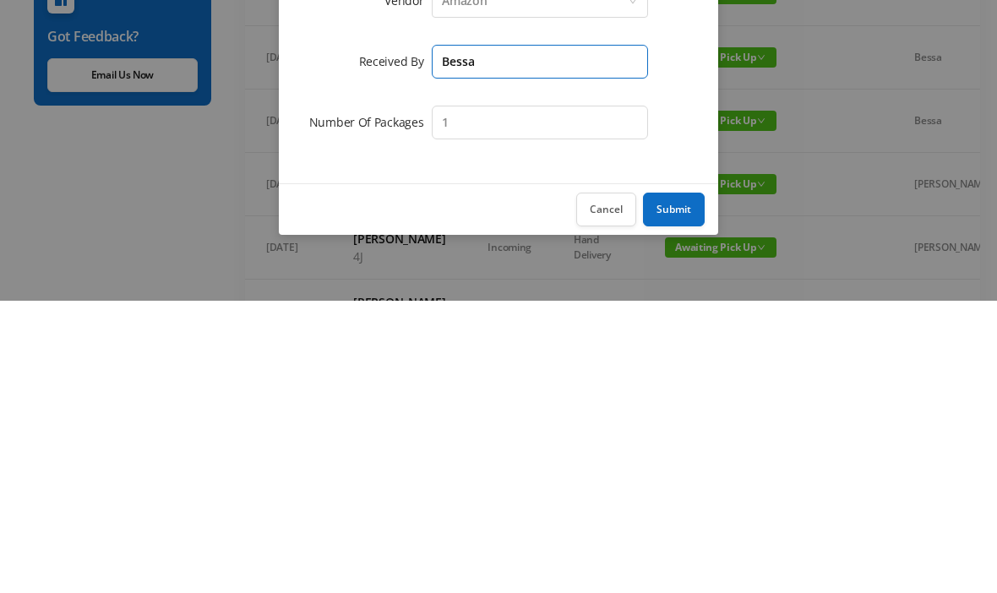
type input "Bessa"
click at [686, 485] on button "Submit" at bounding box center [674, 502] width 62 height 34
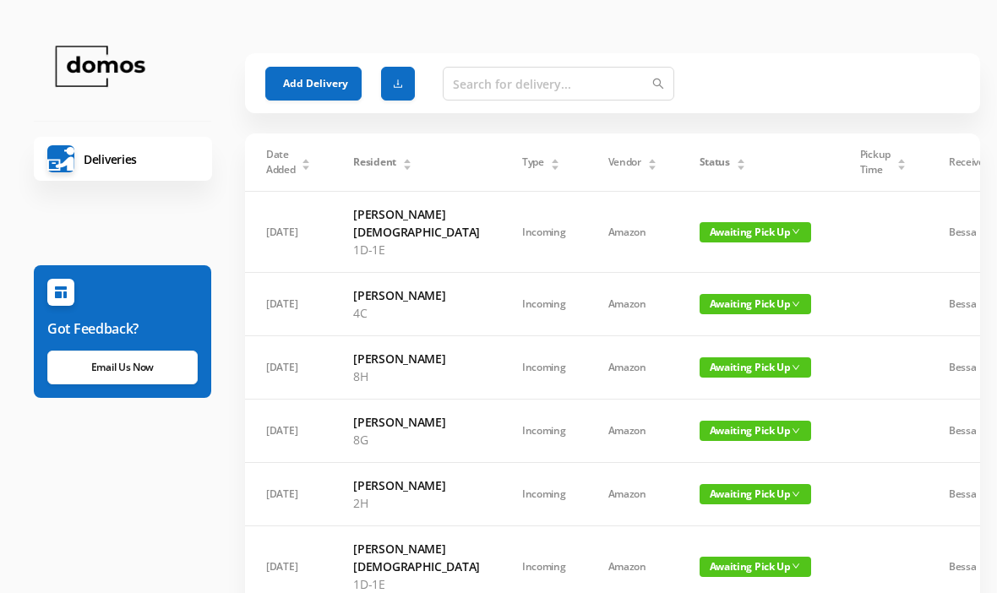
click at [301, 88] on button "Add Delivery" at bounding box center [313, 84] width 96 height 34
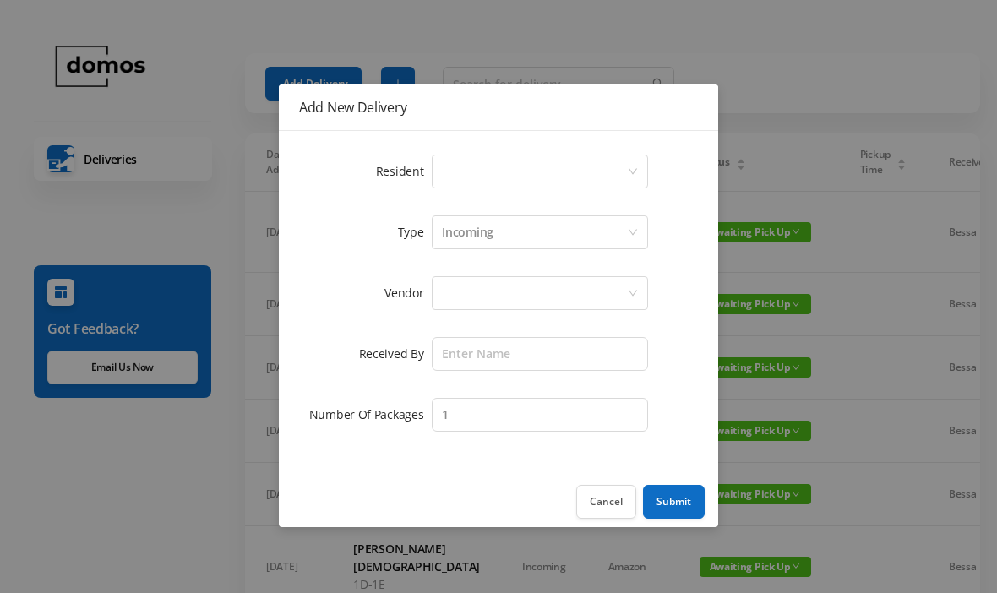
click at [535, 175] on div "Select a person" at bounding box center [534, 171] width 185 height 32
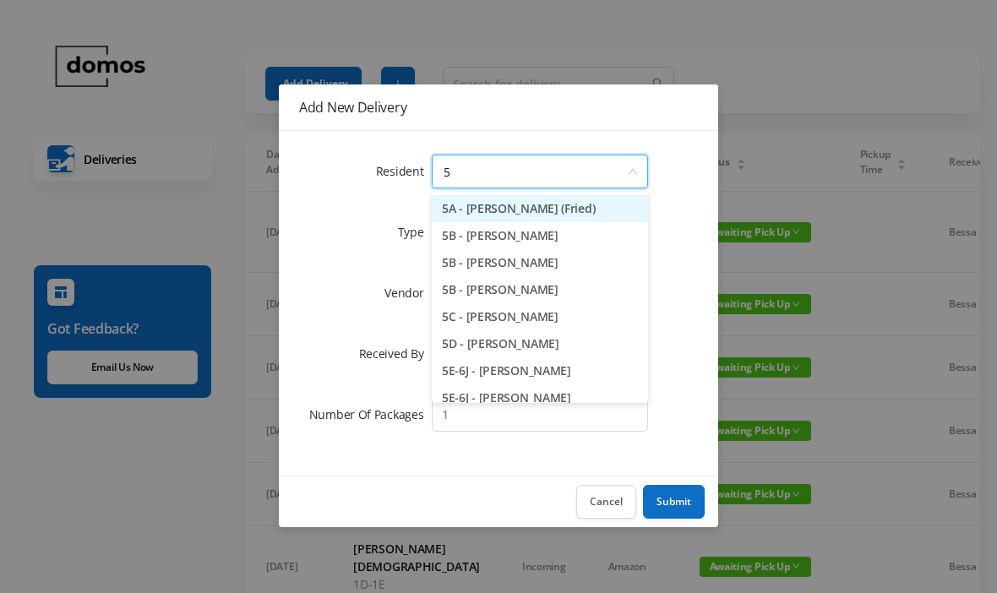
type input "5j"
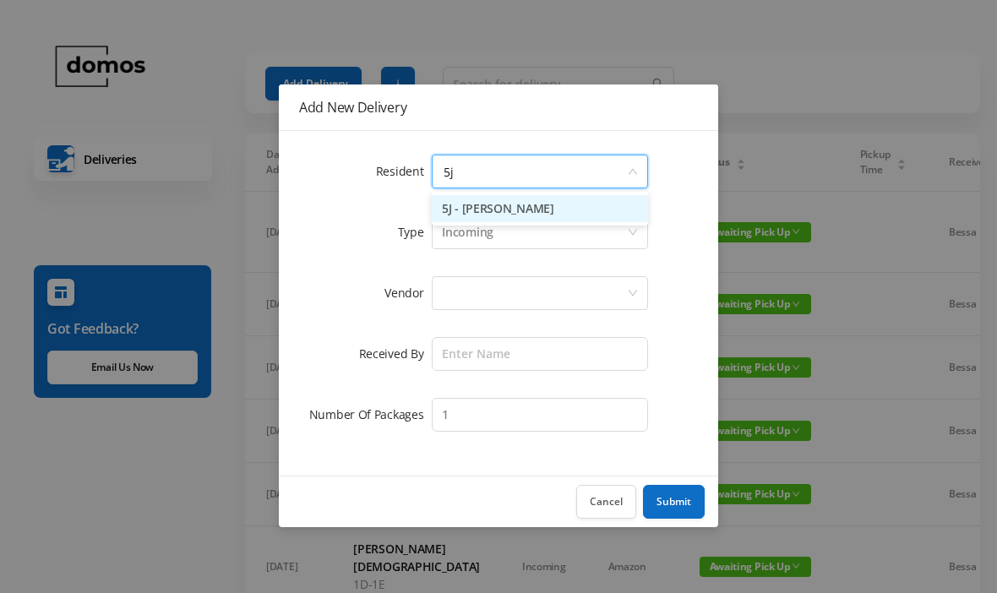
click at [543, 210] on li "5J - [PERSON_NAME]" at bounding box center [540, 208] width 216 height 27
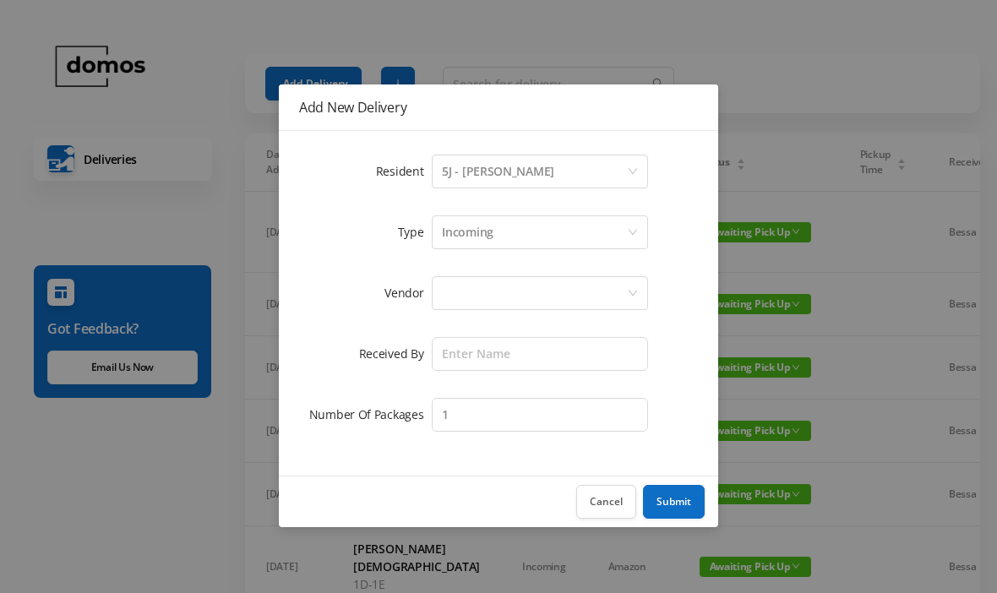
click at [552, 288] on div at bounding box center [534, 293] width 185 height 32
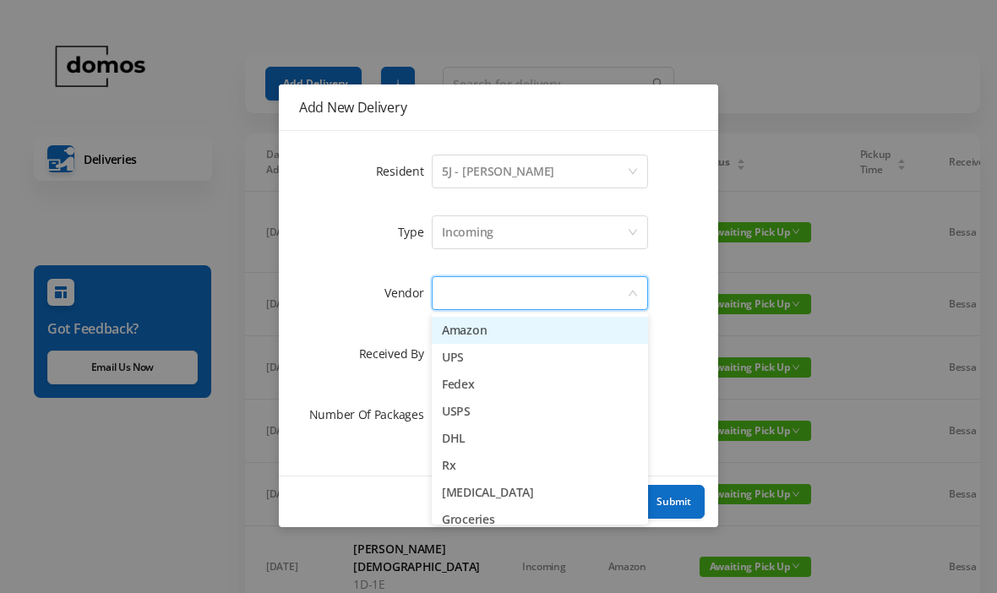
click at [521, 328] on li "Amazon" at bounding box center [540, 330] width 216 height 27
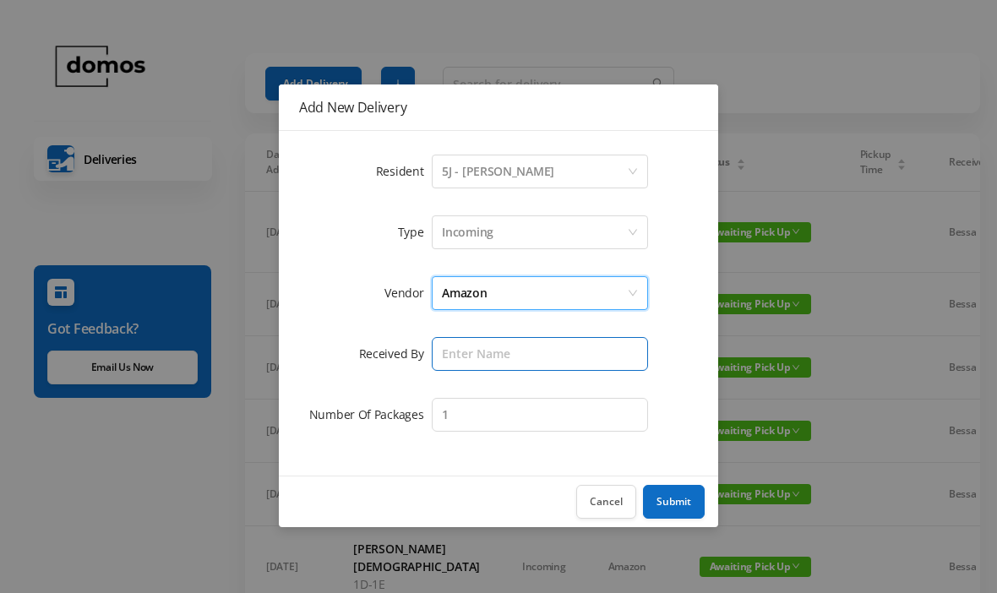
click at [532, 357] on input "text" at bounding box center [540, 354] width 216 height 34
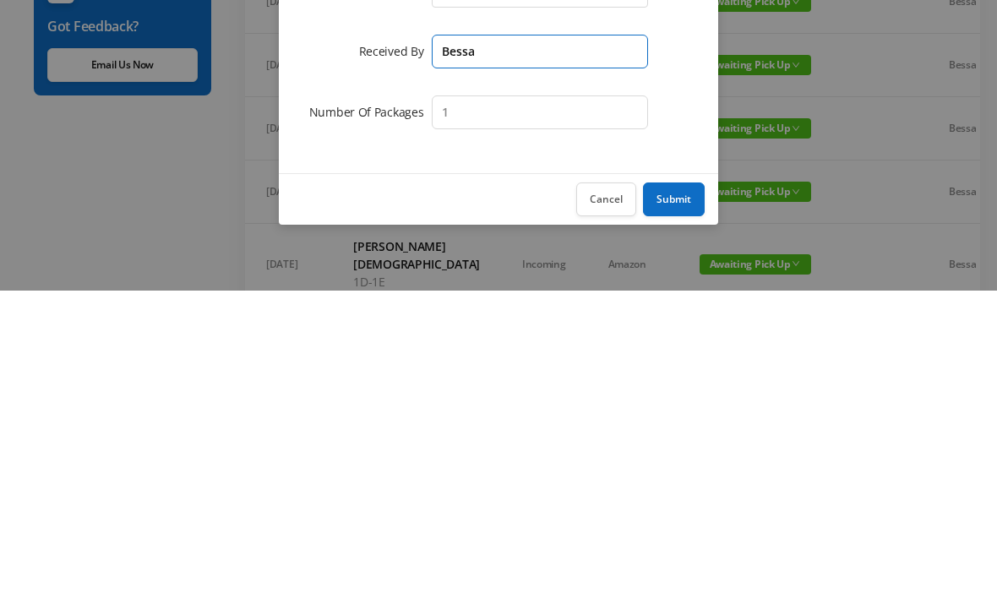
type input "Bessa"
click at [673, 485] on button "Submit" at bounding box center [674, 502] width 62 height 34
